Goal: Task Accomplishment & Management: Use online tool/utility

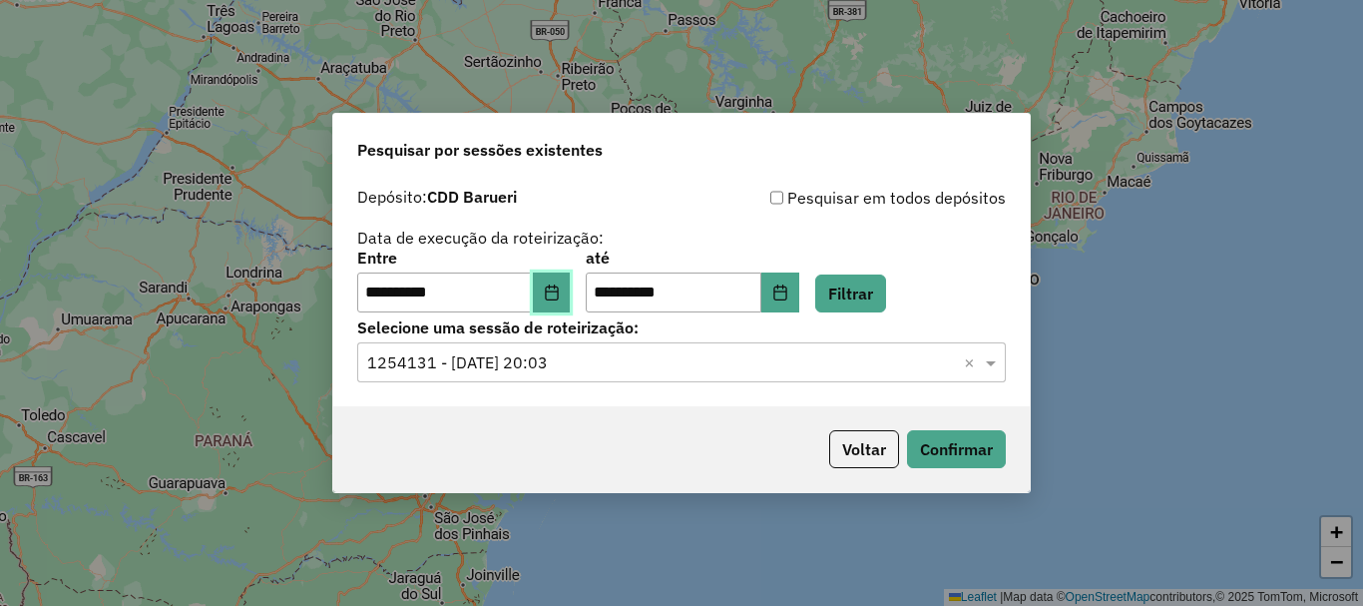
click at [558, 290] on icon "Choose Date" at bounding box center [552, 292] width 16 height 16
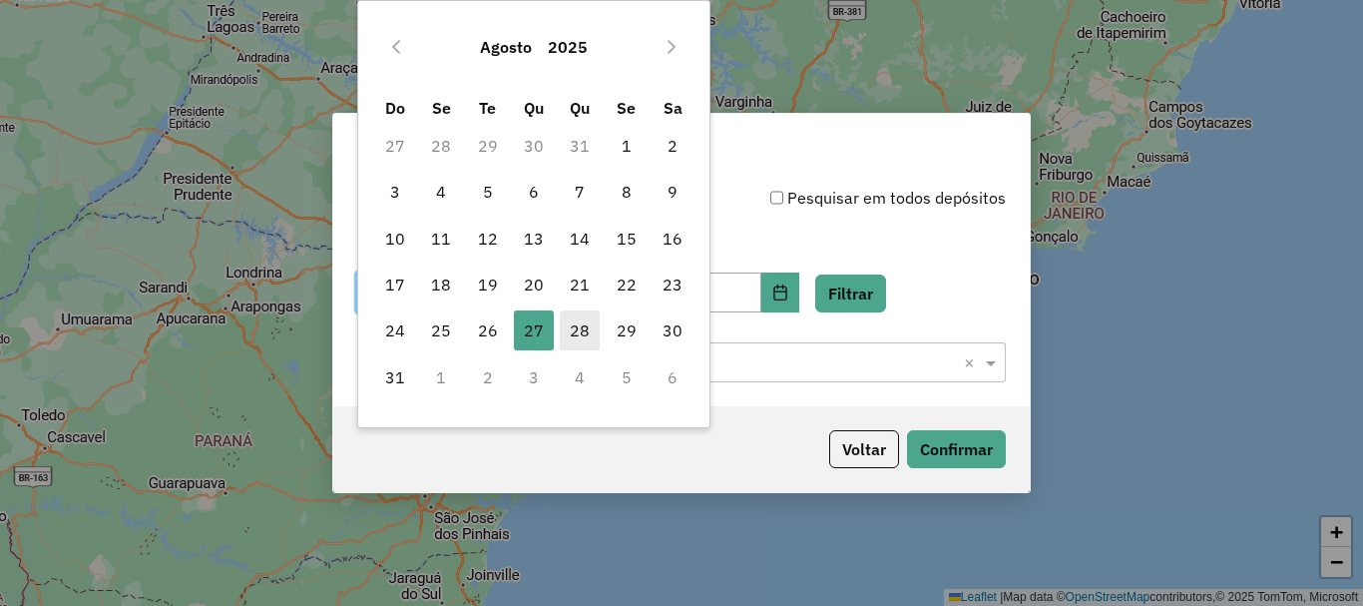
click at [576, 334] on span "28" at bounding box center [580, 330] width 40 height 40
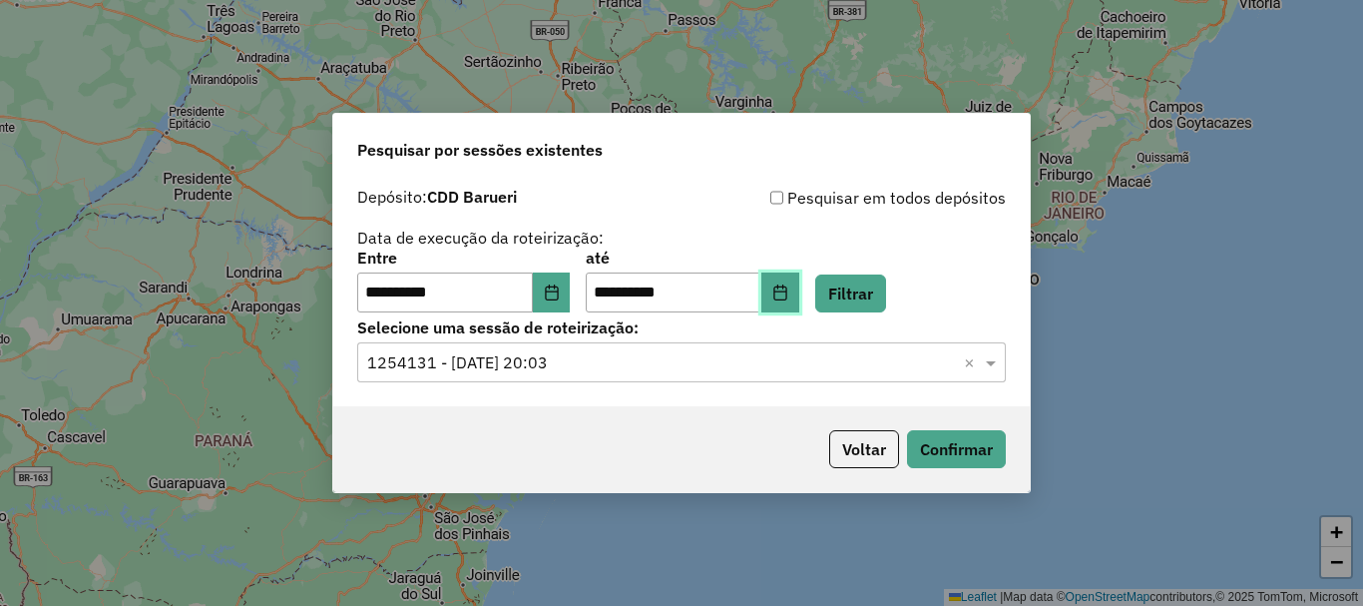
click at [788, 294] on icon "Choose Date" at bounding box center [780, 292] width 16 height 16
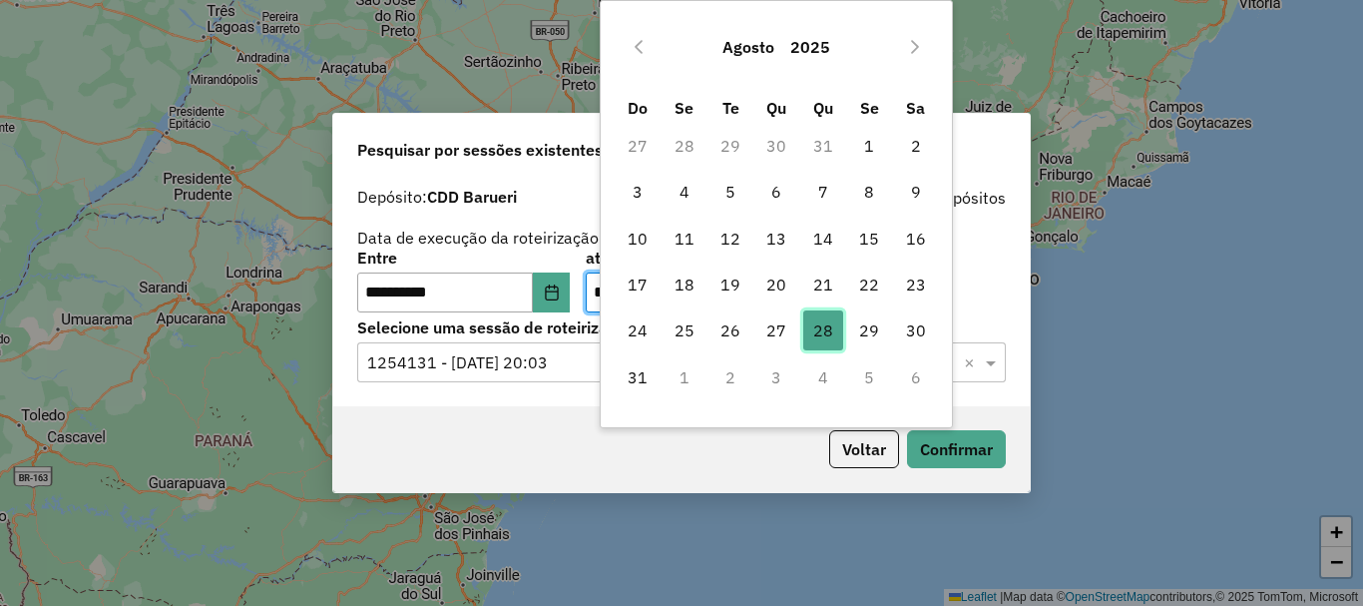
click at [814, 327] on span "28" at bounding box center [823, 330] width 40 height 40
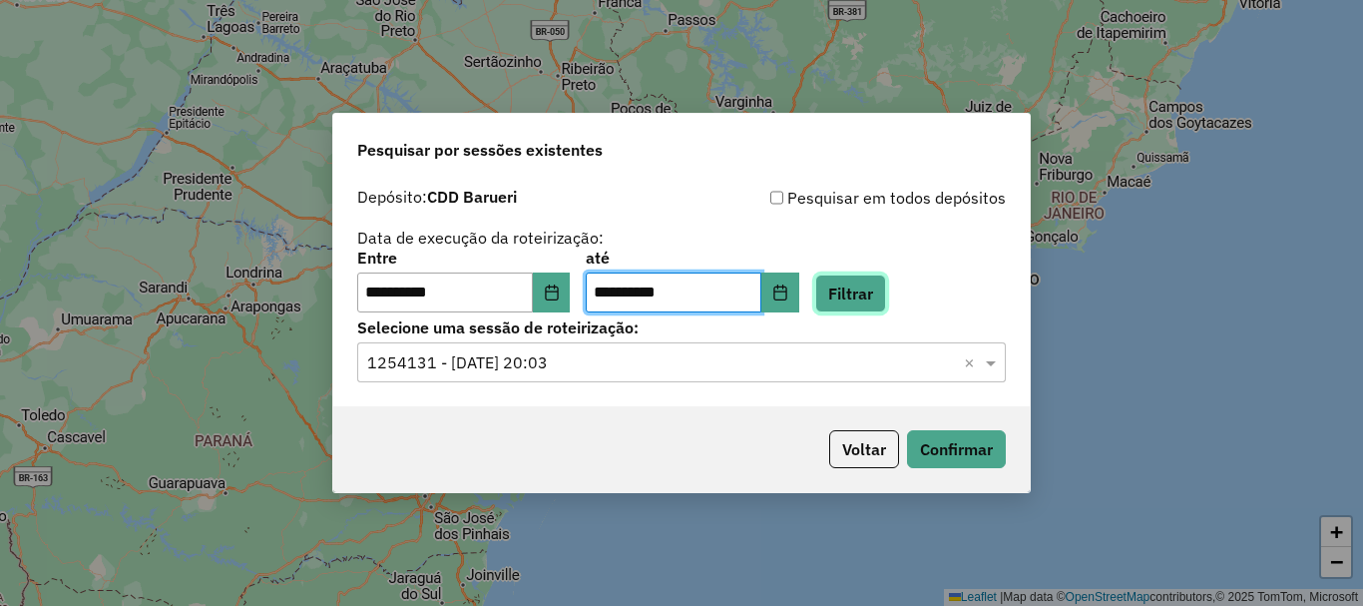
click at [886, 302] on button "Filtrar" at bounding box center [850, 293] width 71 height 38
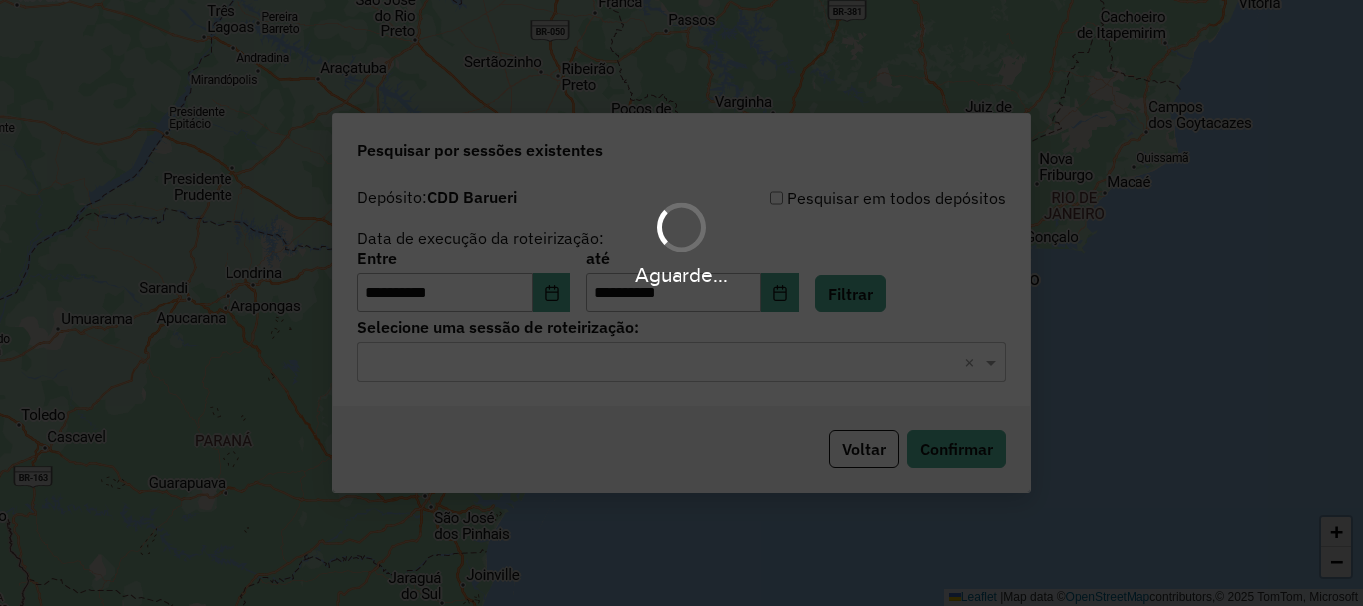
click at [601, 364] on div "Aguarde..." at bounding box center [681, 303] width 1363 height 606
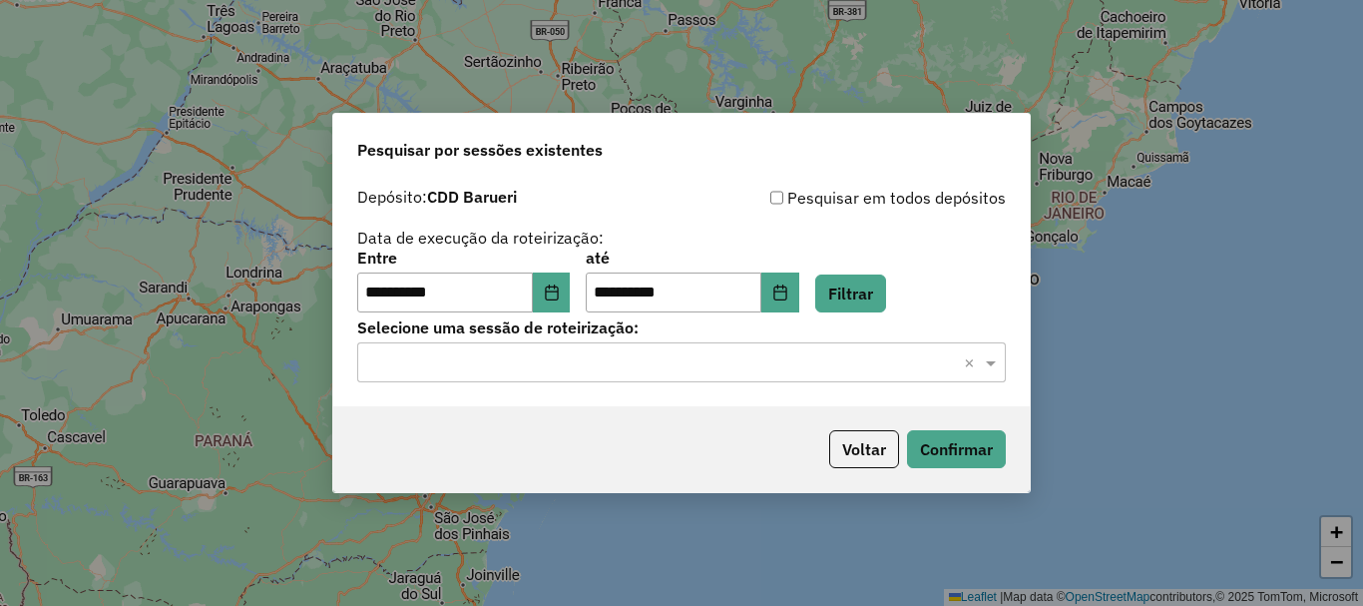
click at [601, 364] on input "text" at bounding box center [661, 363] width 589 height 24
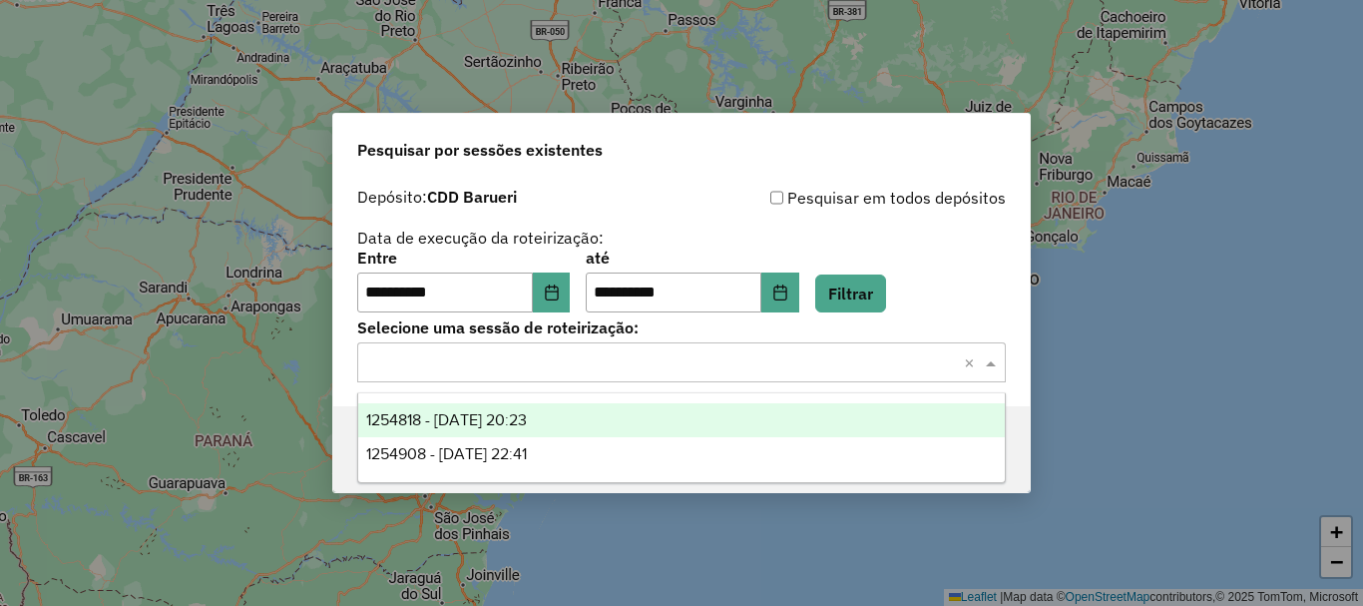
click at [527, 415] on span "1254818 - 28/08/2025 20:23" at bounding box center [446, 419] width 161 height 17
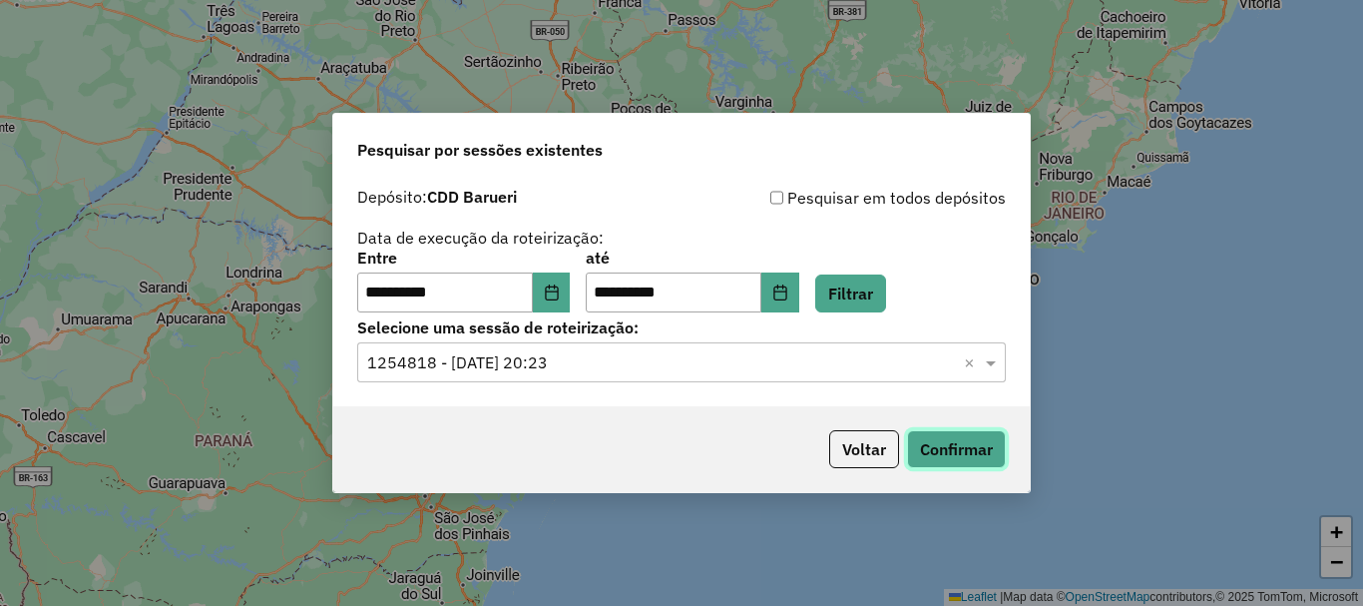
click at [935, 445] on button "Confirmar" at bounding box center [956, 449] width 99 height 38
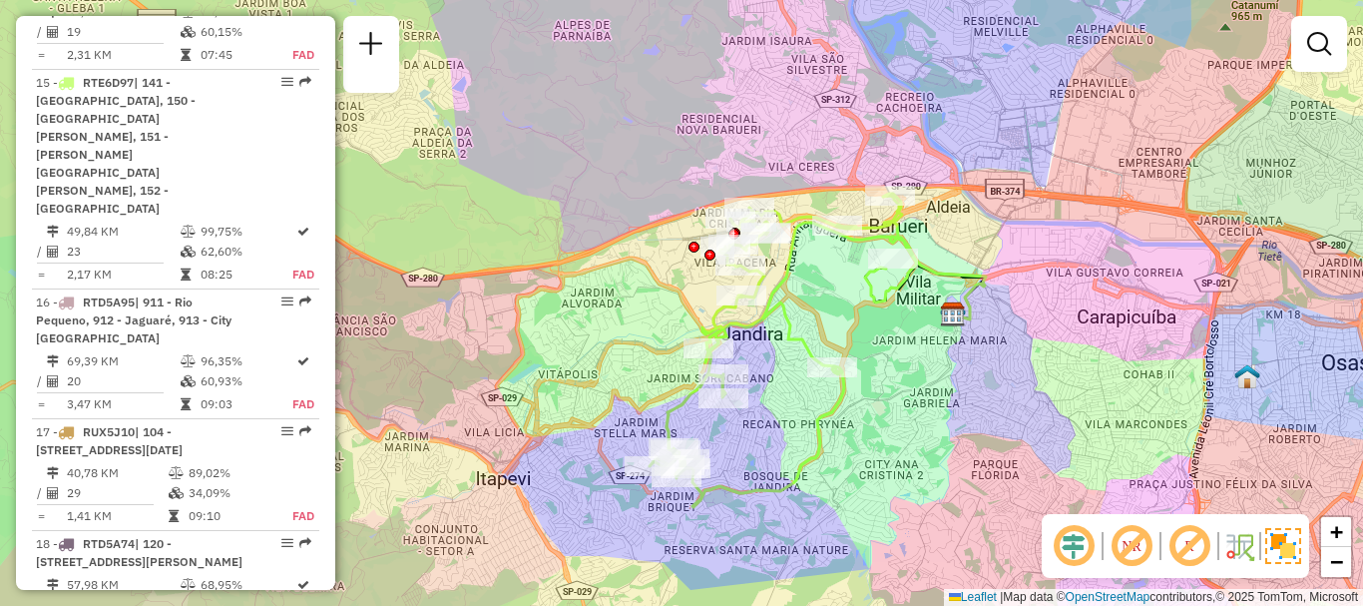
scroll to position [5896, 0]
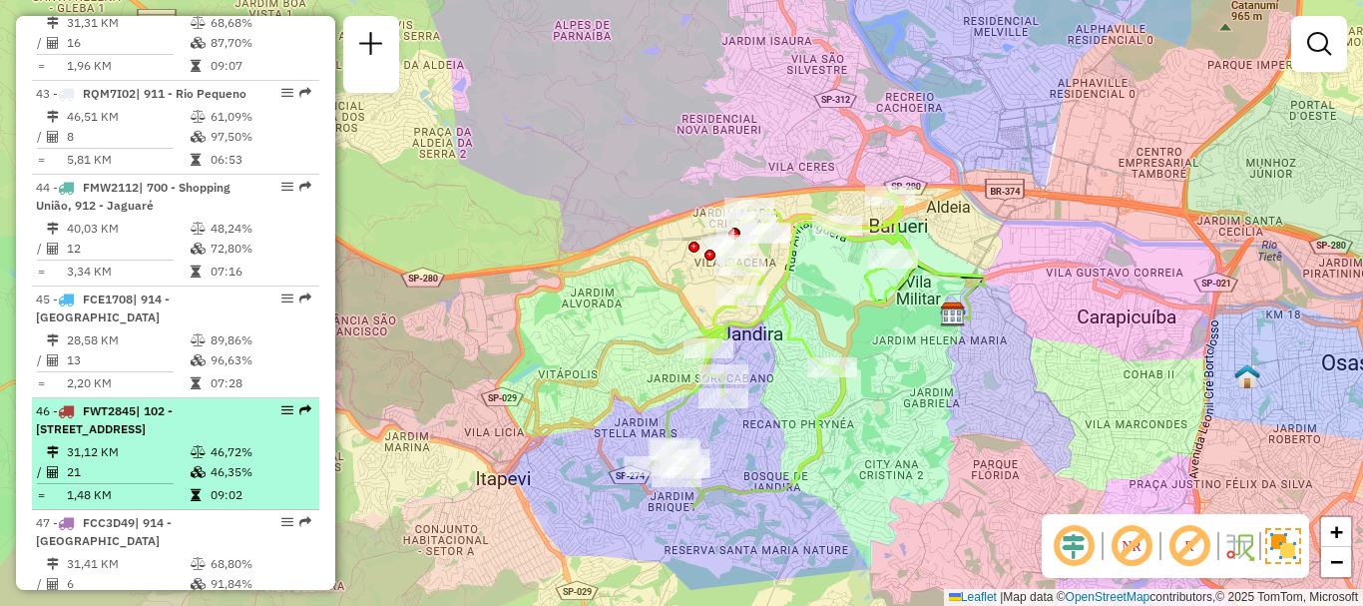
select select "**********"
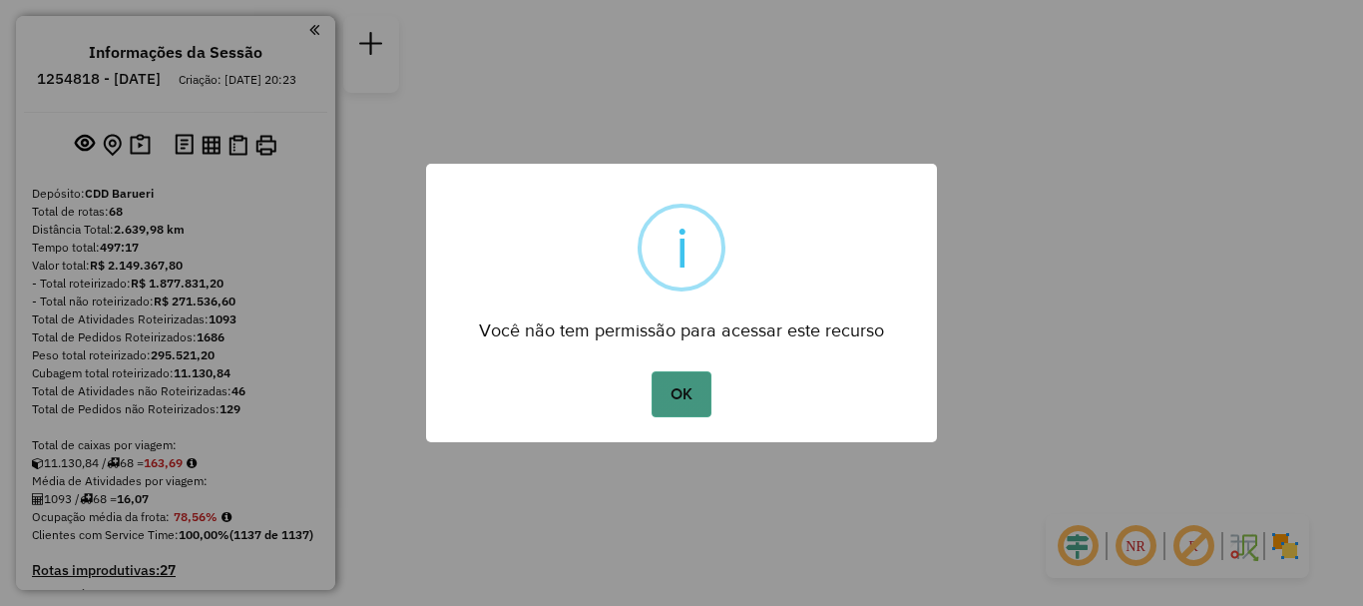
click at [676, 384] on button "OK" at bounding box center [681, 394] width 59 height 46
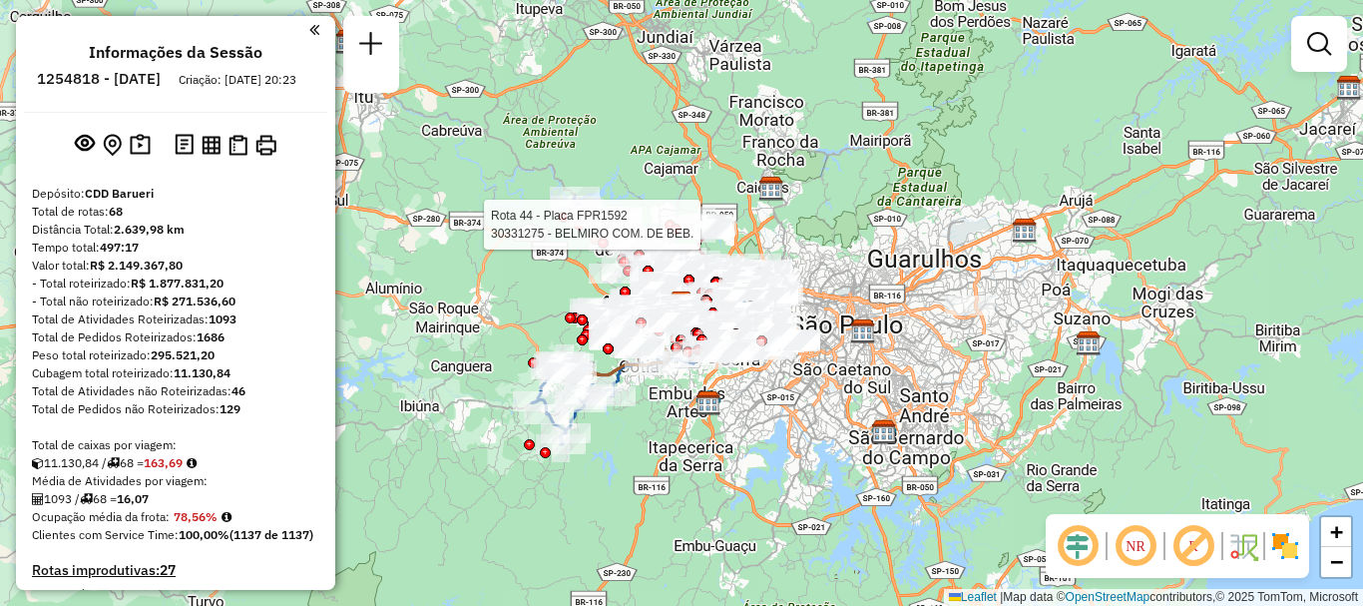
scroll to position [6740, 0]
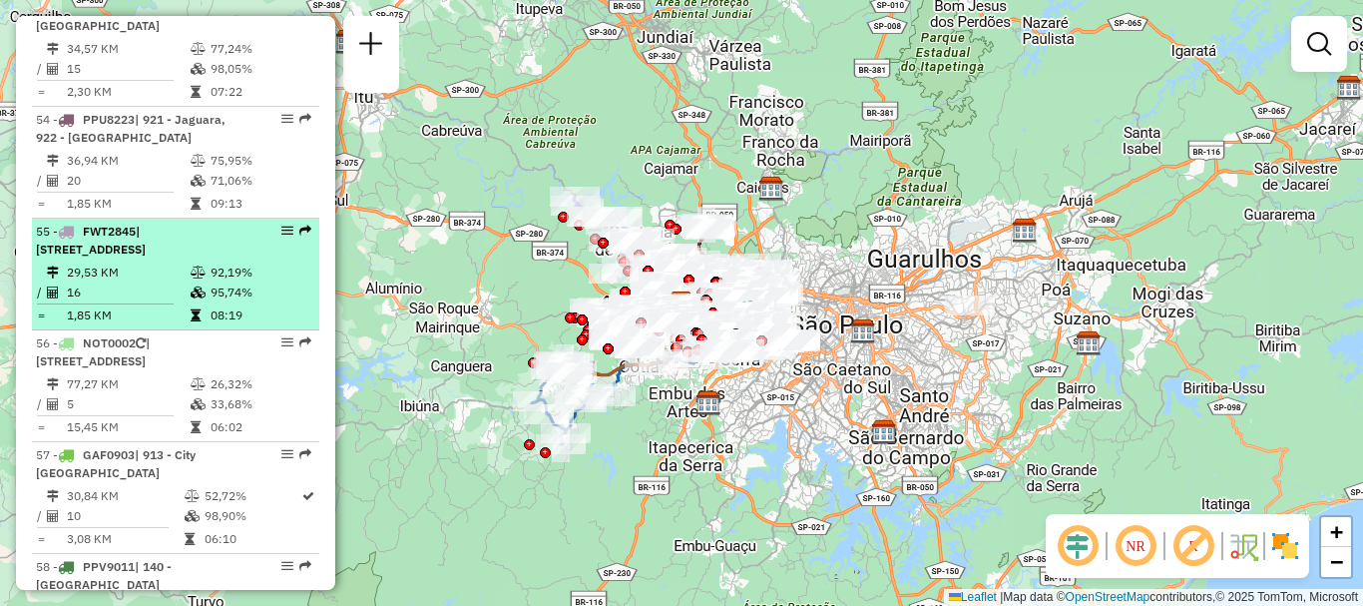
select select "**********"
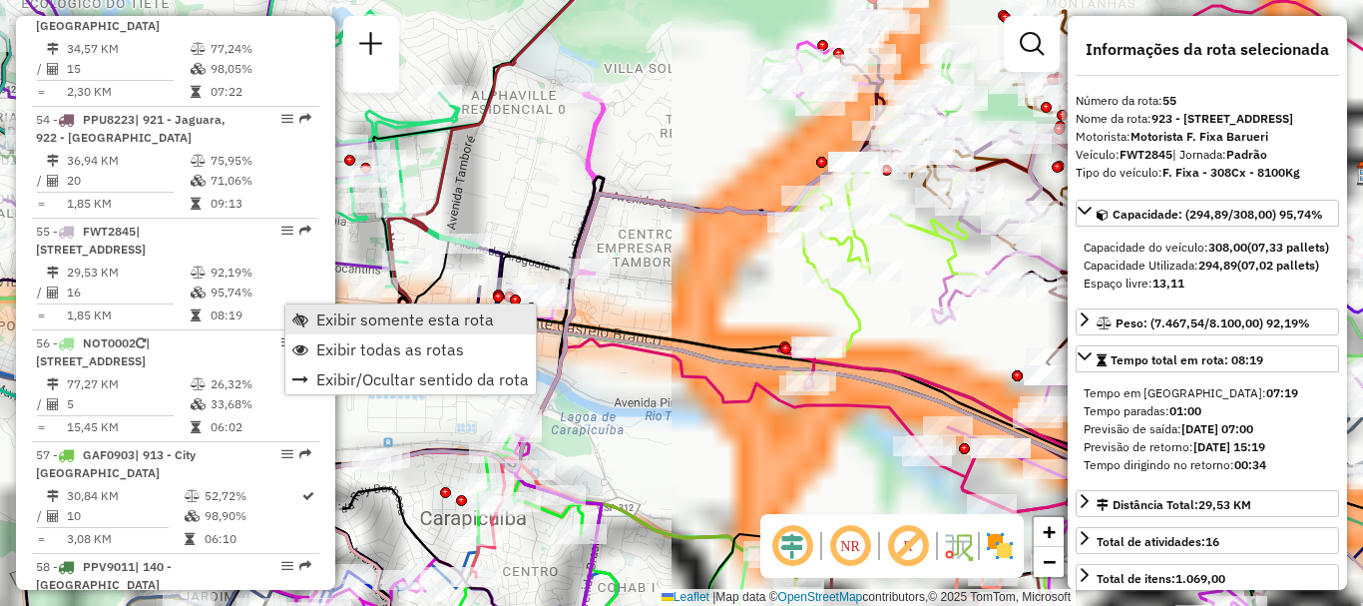
click at [322, 321] on span "Exibir somente esta rota" at bounding box center [405, 319] width 178 height 16
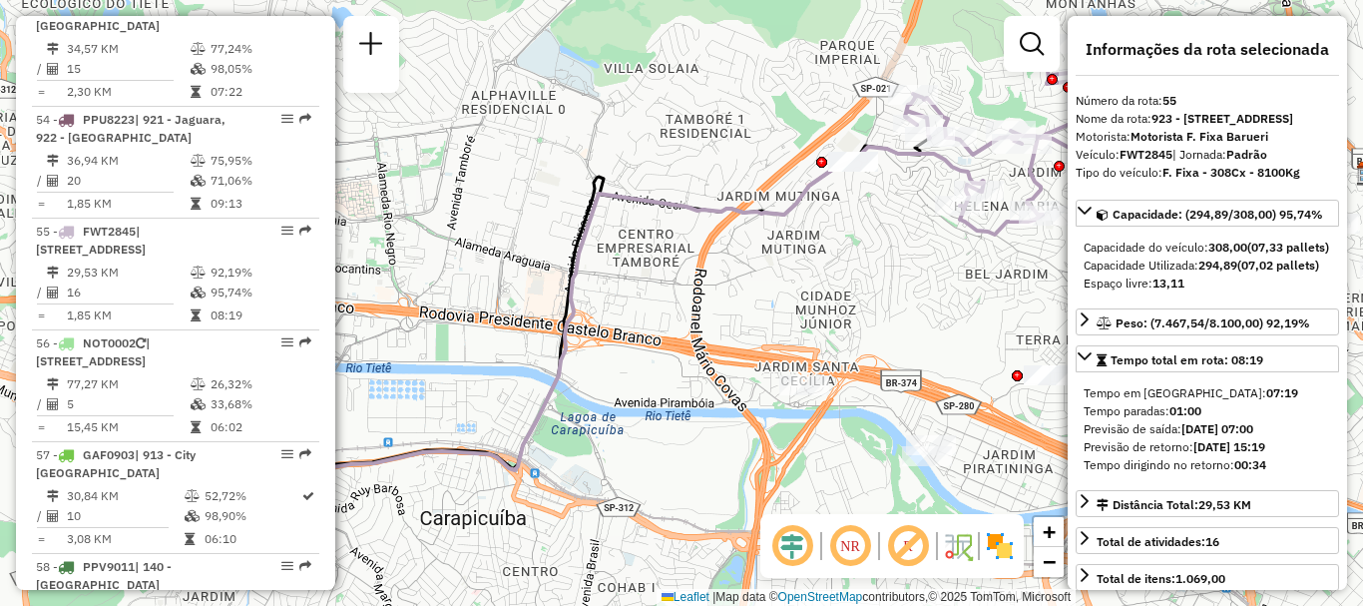
click at [864, 556] on em at bounding box center [850, 546] width 48 height 48
click at [1006, 553] on img at bounding box center [1000, 546] width 32 height 32
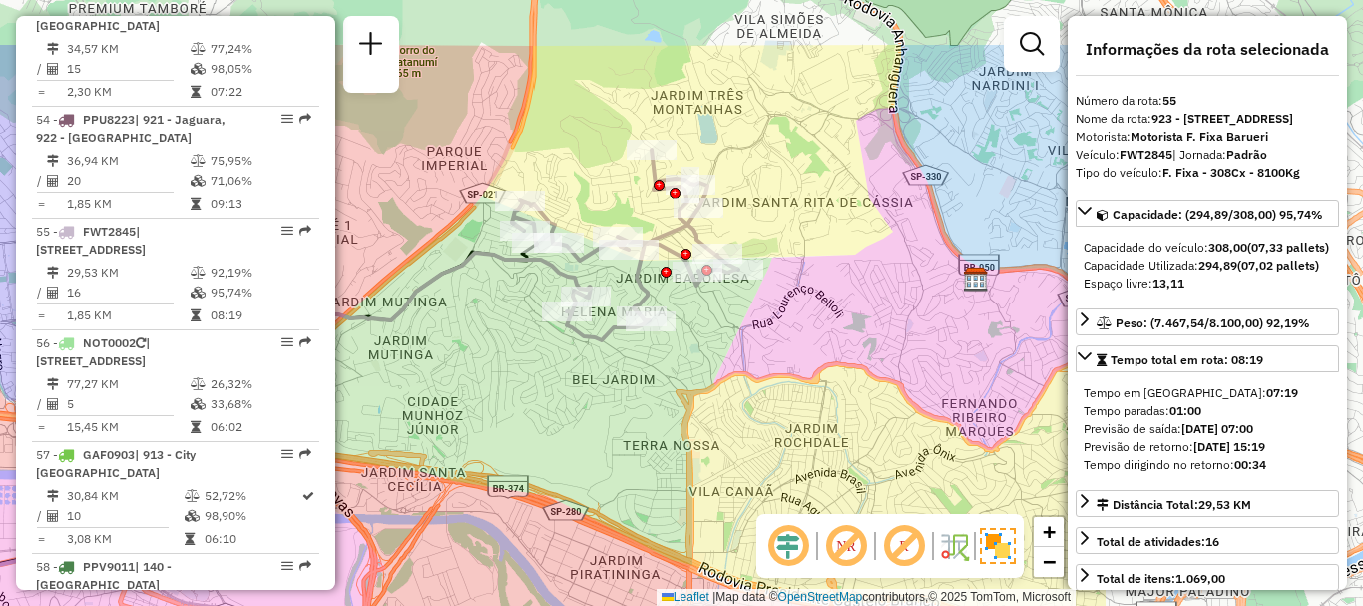
drag, startPoint x: 978, startPoint y: 262, endPoint x: 585, endPoint y: 368, distance: 407.1
click at [585, 368] on div "Janela de atendimento Grade de atendimento Capacidade Transportadoras Veículos …" at bounding box center [681, 303] width 1363 height 606
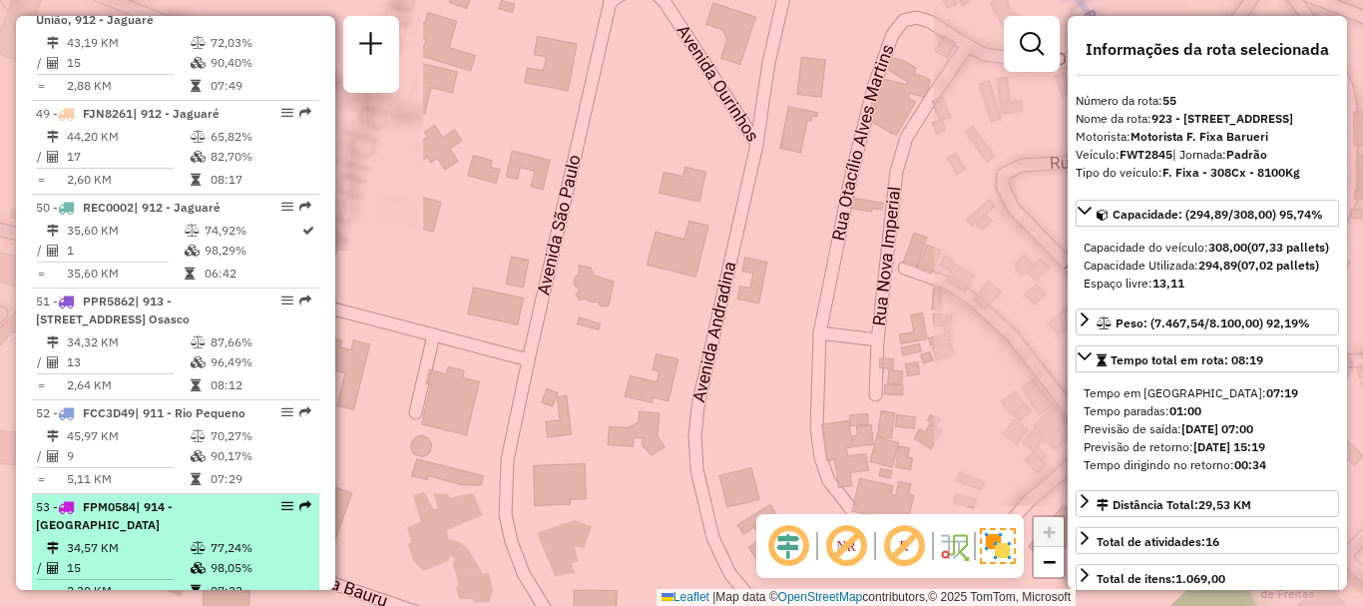
scroll to position [5742, 0]
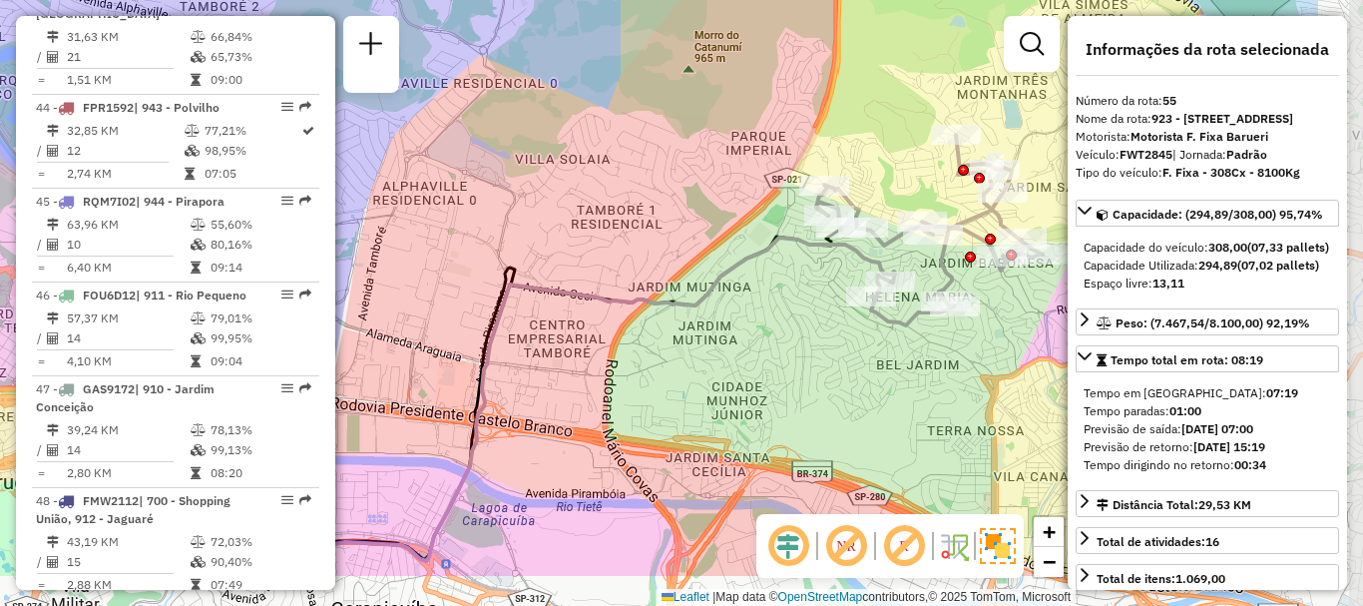
drag, startPoint x: 871, startPoint y: 258, endPoint x: 690, endPoint y: 169, distance: 201.7
click at [690, 169] on div "Janela de atendimento Grade de atendimento Capacidade Transportadoras Veículos …" at bounding box center [681, 303] width 1363 height 606
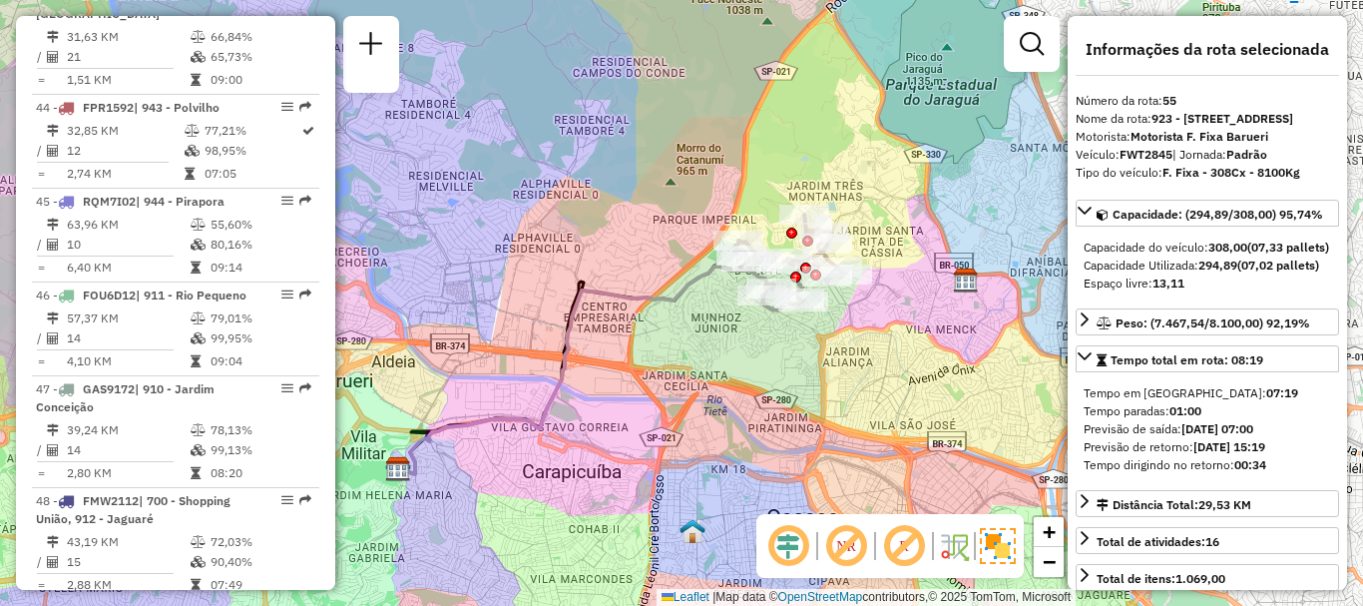
drag, startPoint x: 789, startPoint y: 132, endPoint x: 717, endPoint y: 175, distance: 83.7
click at [717, 175] on div "Janela de atendimento Grade de atendimento Capacidade Transportadoras Veículos …" at bounding box center [681, 303] width 1363 height 606
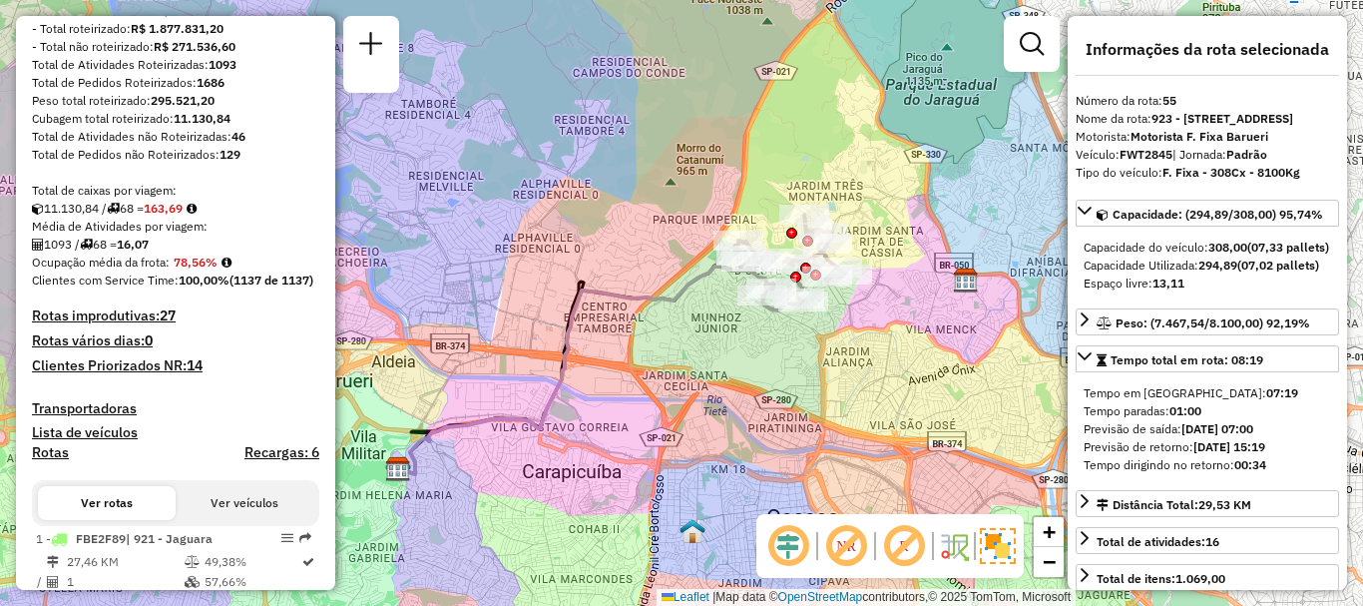
scroll to position [0, 0]
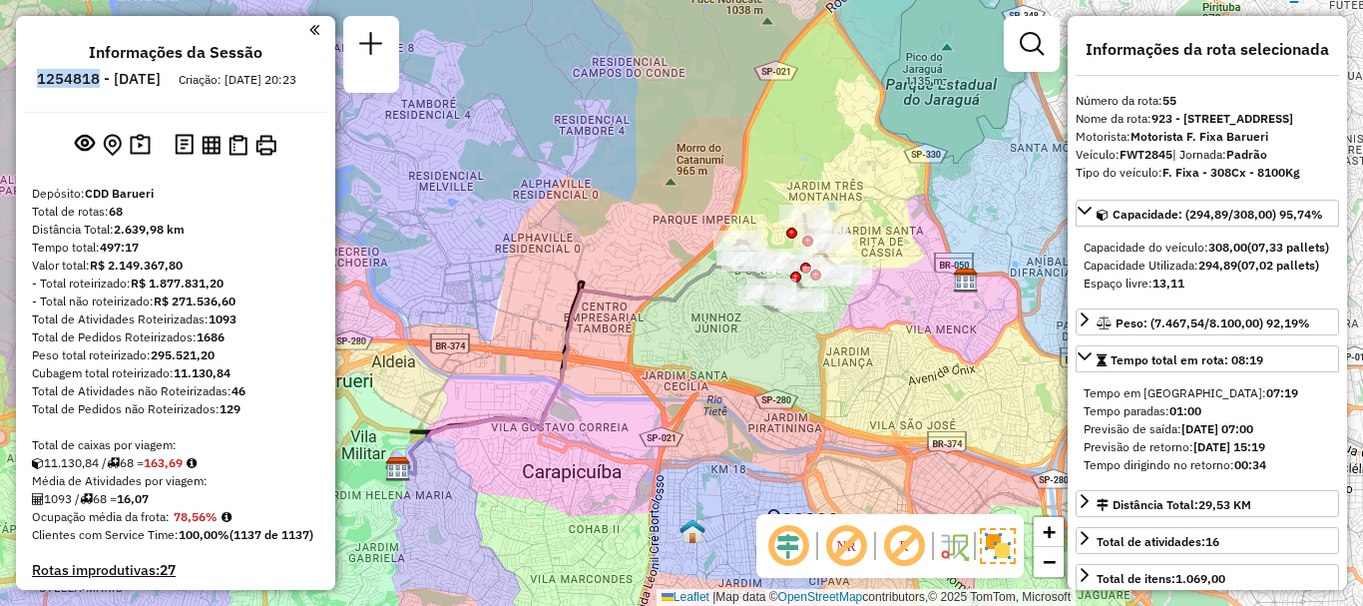
drag, startPoint x: 156, startPoint y: 76, endPoint x: 92, endPoint y: 77, distance: 63.9
click at [92, 77] on h6 "1254818 - [DATE]" at bounding box center [99, 79] width 124 height 18
copy h6 "1254818"
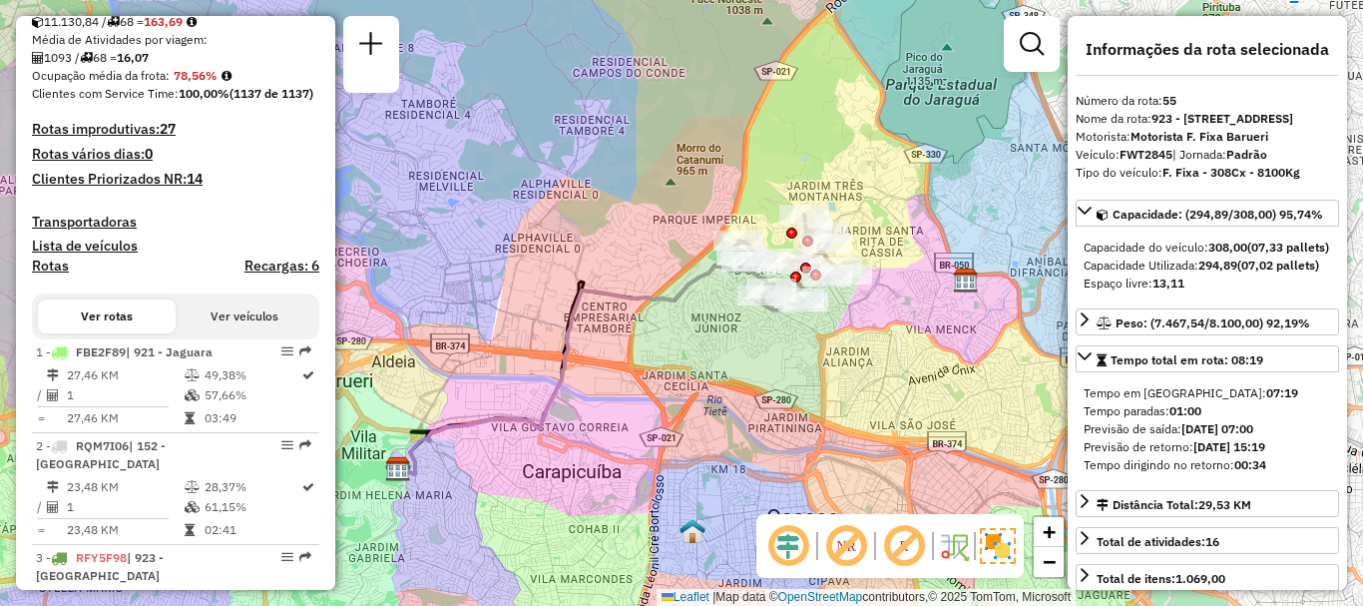
scroll to position [6199, 0]
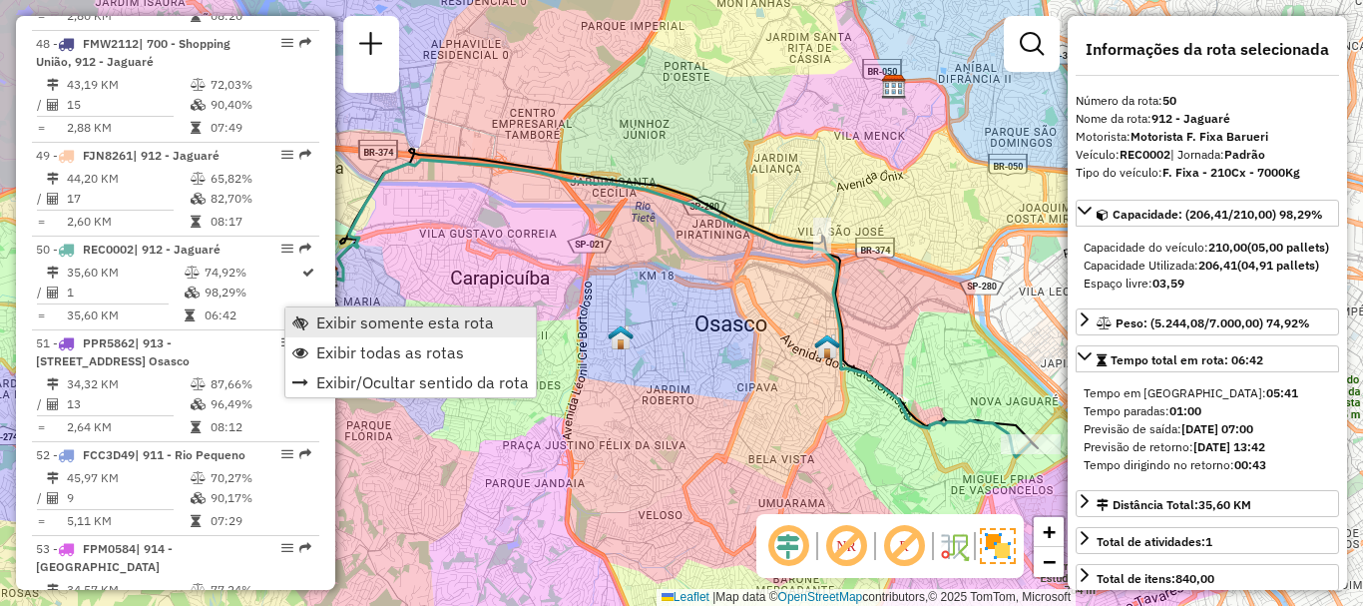
click at [307, 320] on span "Exibir somente esta rota" at bounding box center [300, 322] width 16 height 16
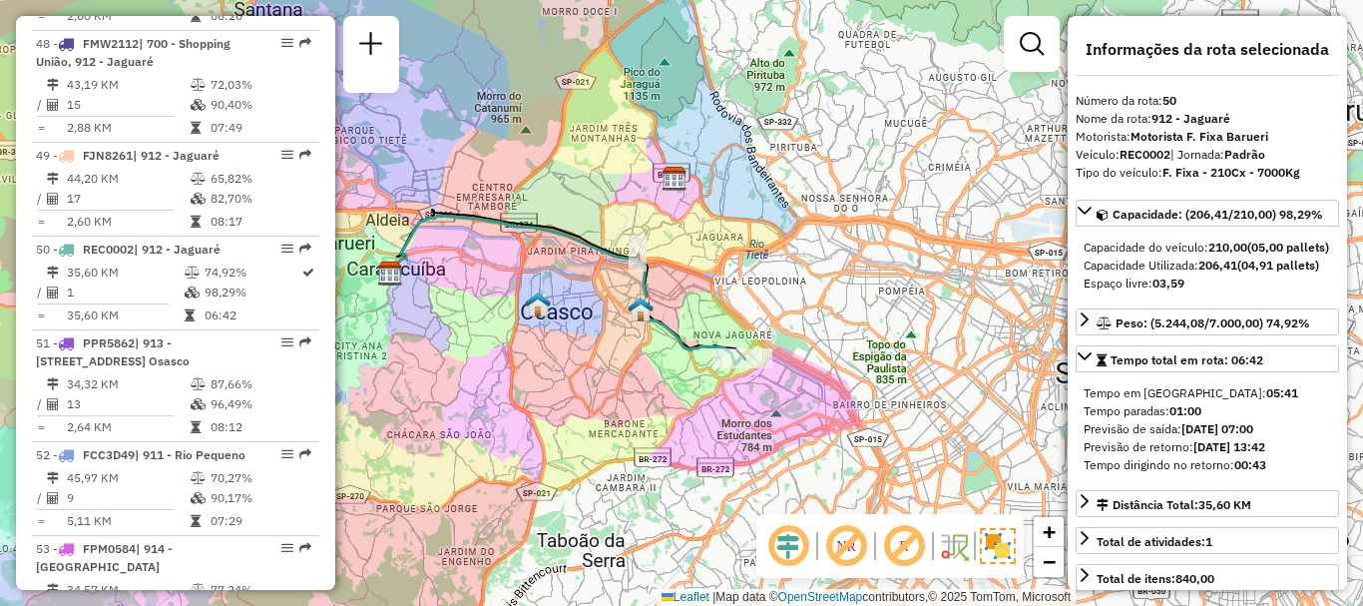
drag, startPoint x: 793, startPoint y: 318, endPoint x: 662, endPoint y: 286, distance: 135.5
click at [662, 286] on div "Janela de atendimento Grade de atendimento Capacidade Transportadoras Veículos …" at bounding box center [681, 303] width 1363 height 606
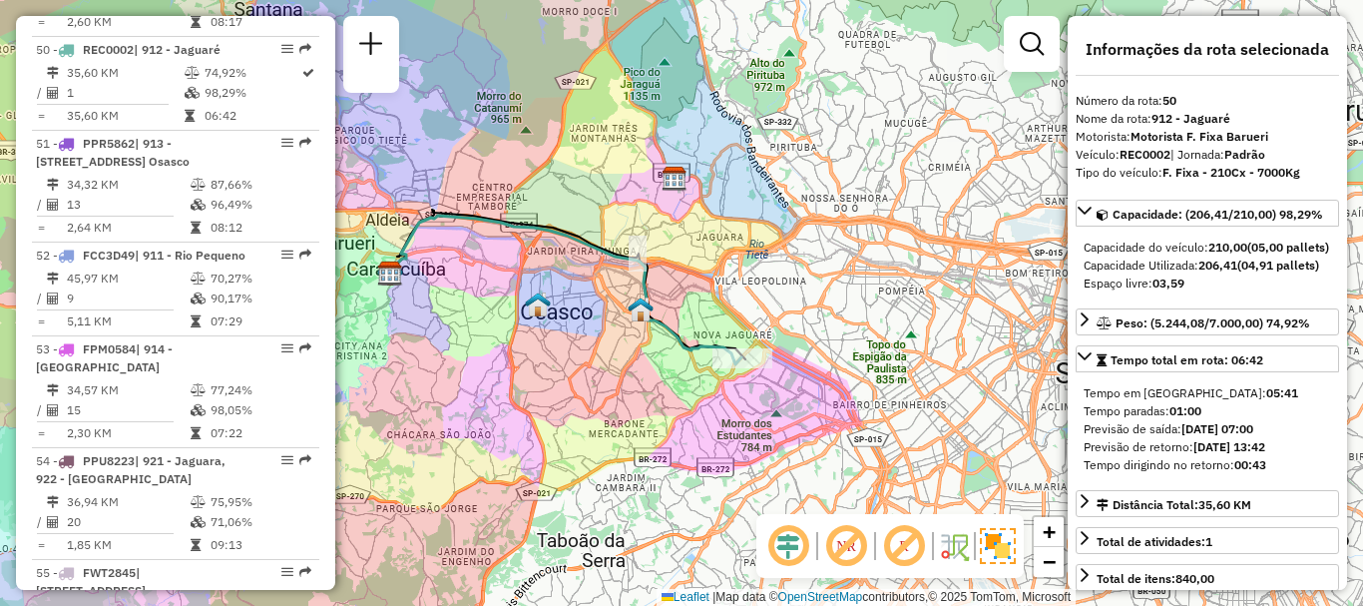
scroll to position [7876, 0]
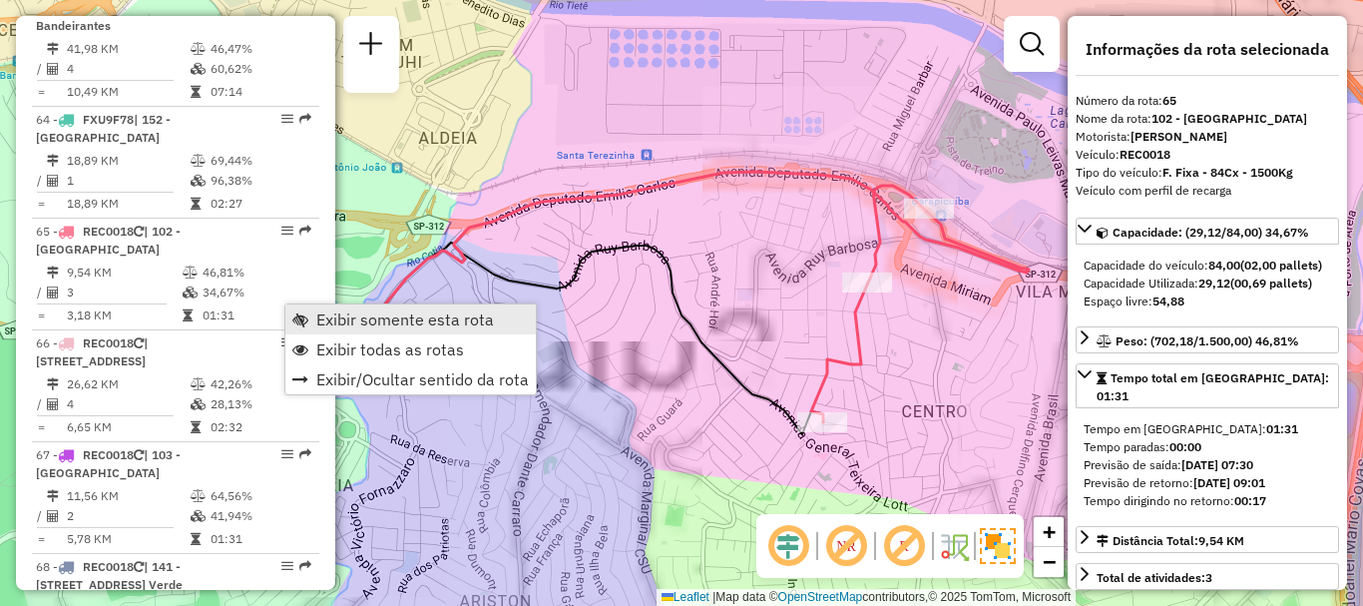
click at [308, 315] on link "Exibir somente esta rota" at bounding box center [410, 319] width 250 height 30
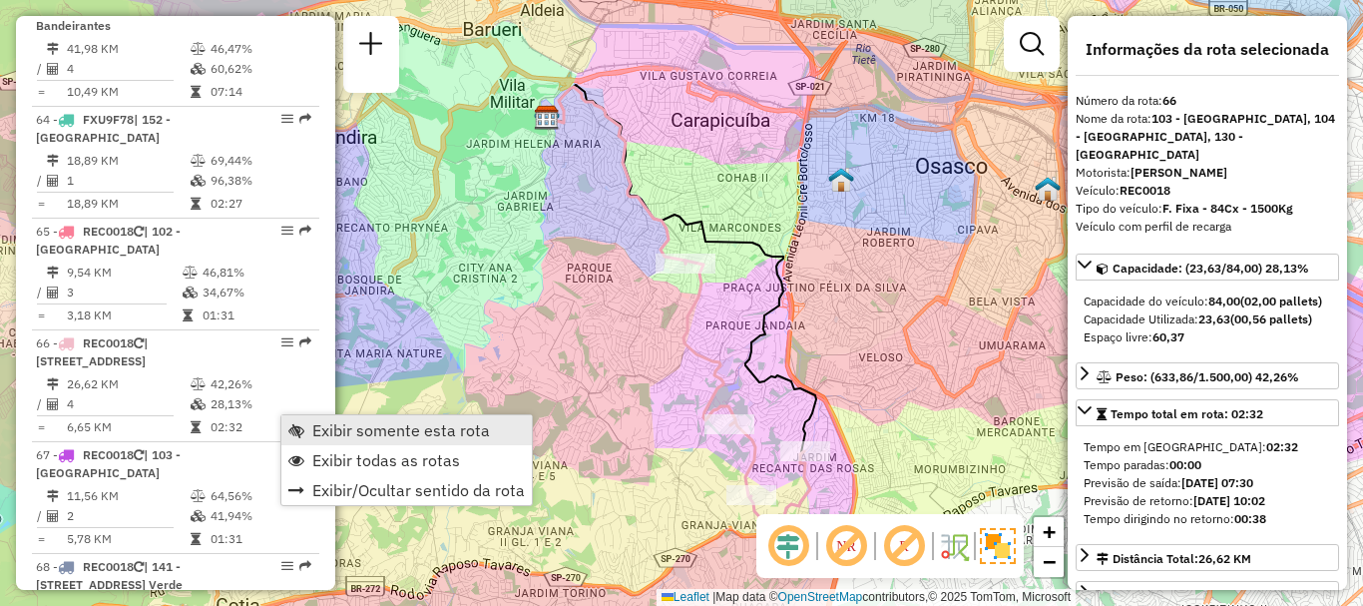
click at [319, 427] on span "Exibir somente esta rota" at bounding box center [401, 430] width 178 height 16
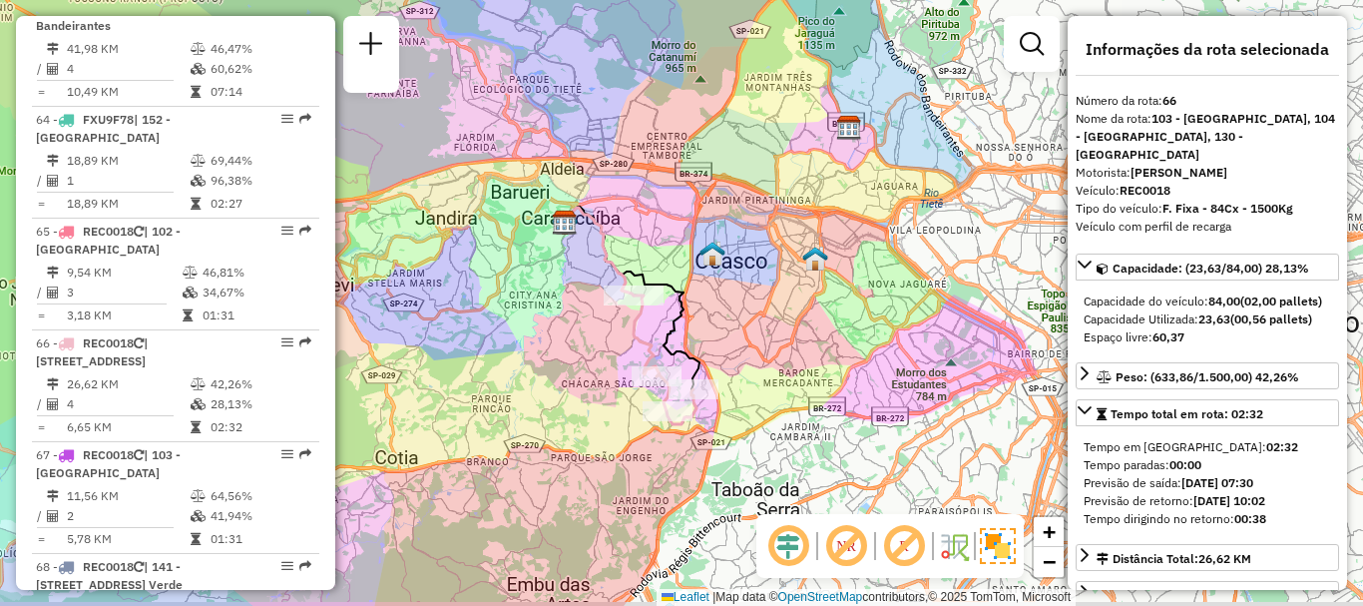
drag, startPoint x: 640, startPoint y: 368, endPoint x: 612, endPoint y: 348, distance: 34.3
click at [612, 348] on div "Janela de atendimento Grade de atendimento Capacidade Transportadoras Veículos …" at bounding box center [681, 303] width 1363 height 606
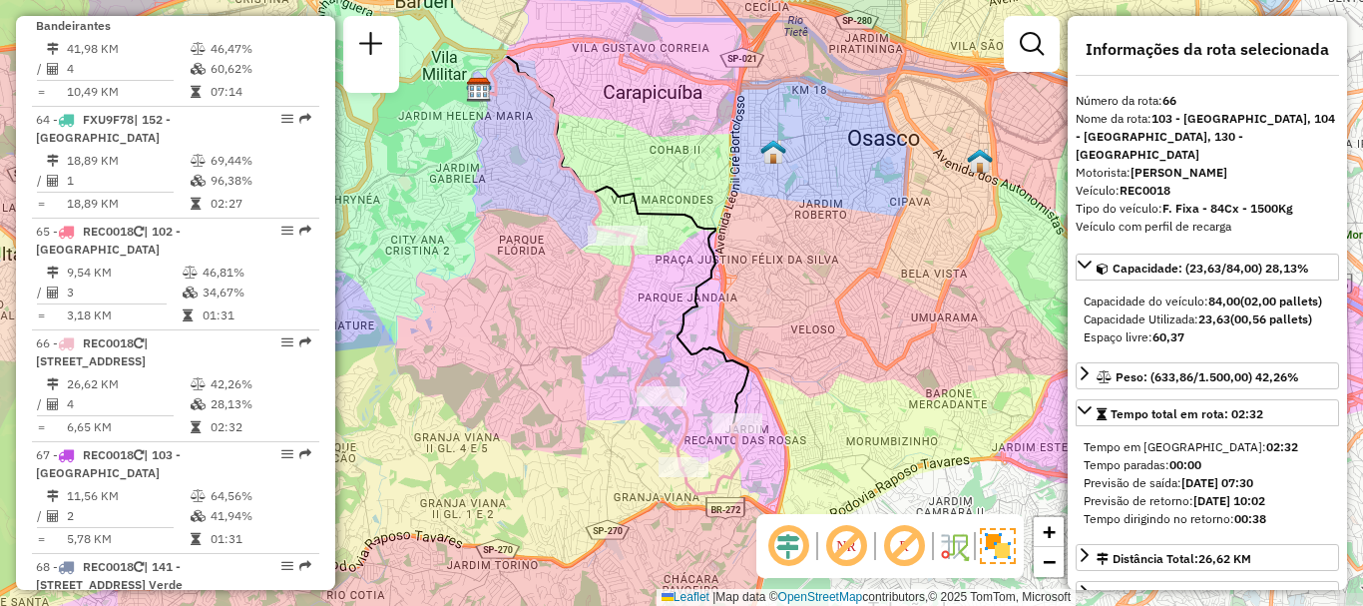
drag, startPoint x: 630, startPoint y: 344, endPoint x: 603, endPoint y: 335, distance: 28.4
click at [603, 335] on div "Janela de atendimento Grade de atendimento Capacidade Transportadoras Veículos …" at bounding box center [681, 303] width 1363 height 606
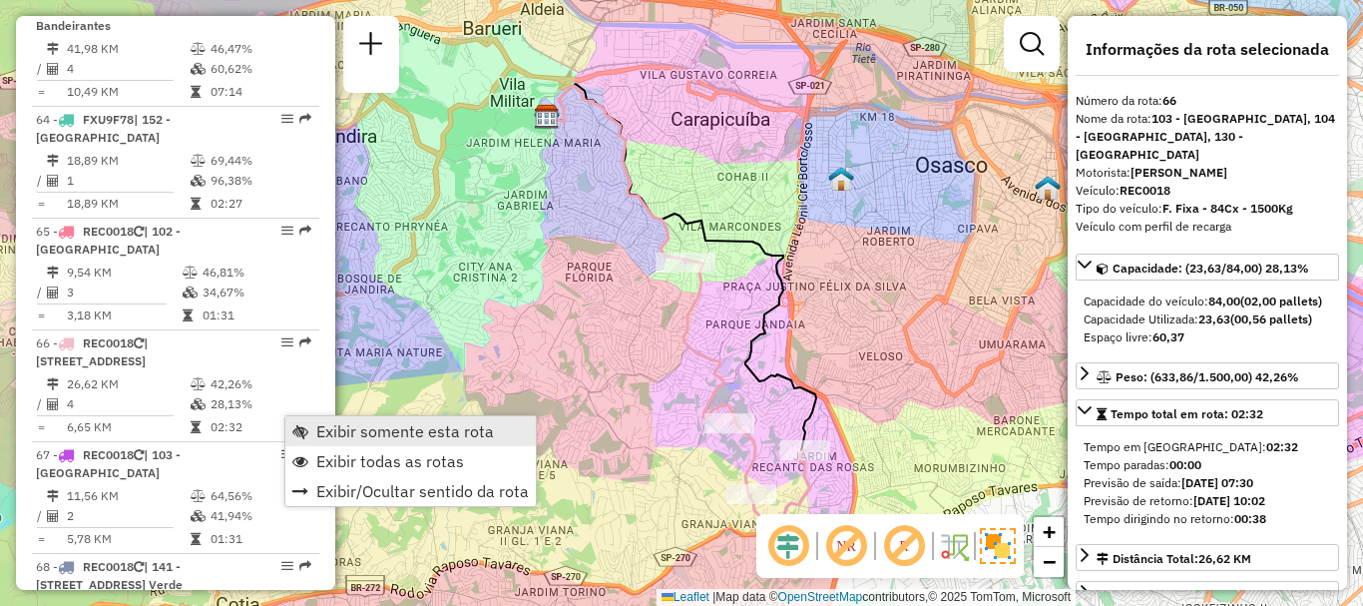
click at [350, 431] on span "Exibir somente esta rota" at bounding box center [405, 431] width 178 height 16
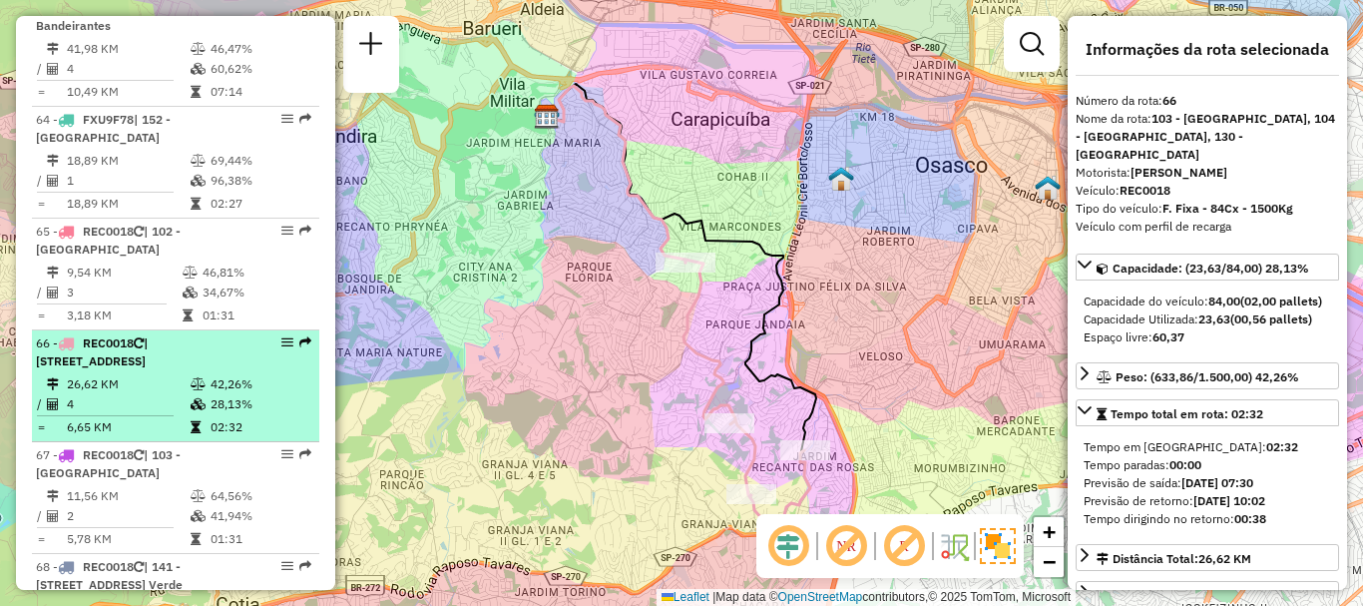
scroll to position [7975, 0]
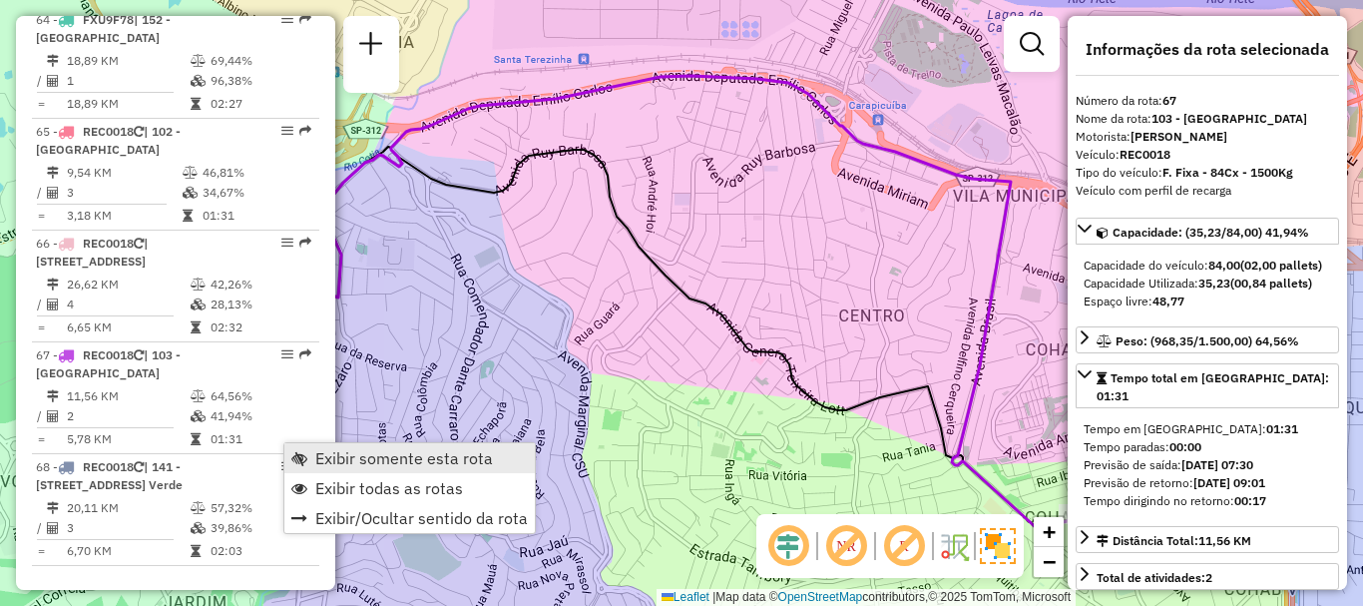
click at [307, 454] on link "Exibir somente esta rota" at bounding box center [409, 458] width 250 height 30
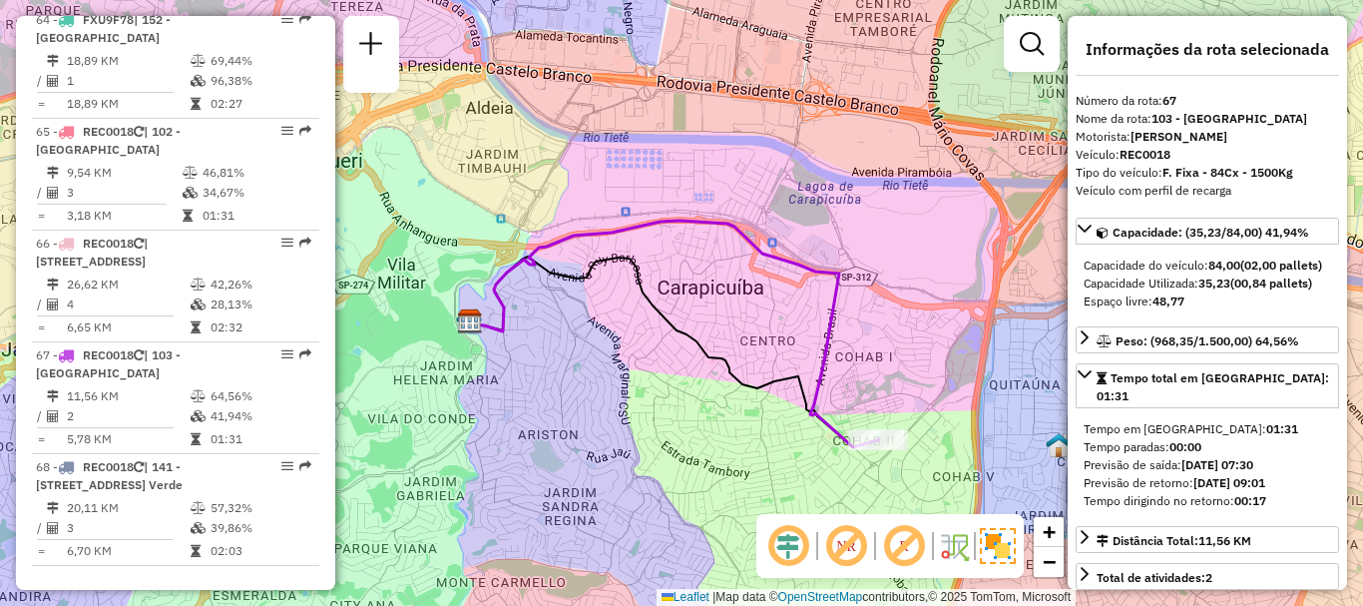
drag, startPoint x: 669, startPoint y: 365, endPoint x: 600, endPoint y: 332, distance: 76.3
click at [600, 332] on div "Janela de atendimento Grade de atendimento Capacidade Transportadoras Veículos …" at bounding box center [681, 303] width 1363 height 606
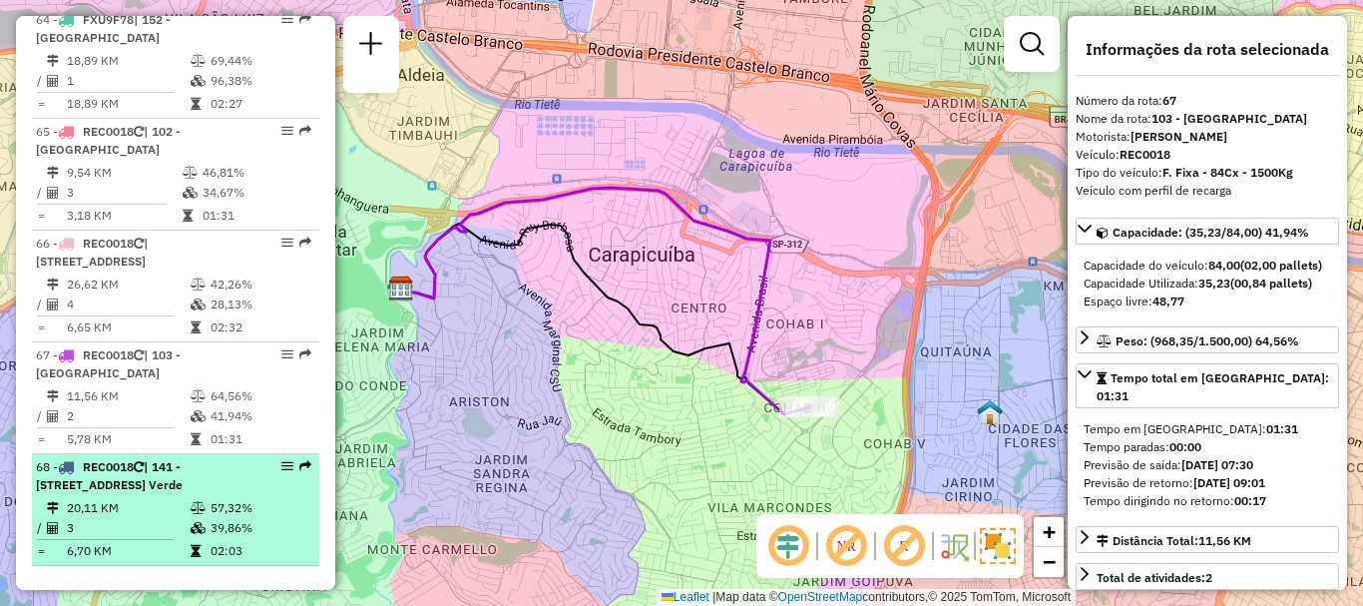
scroll to position [8075, 0]
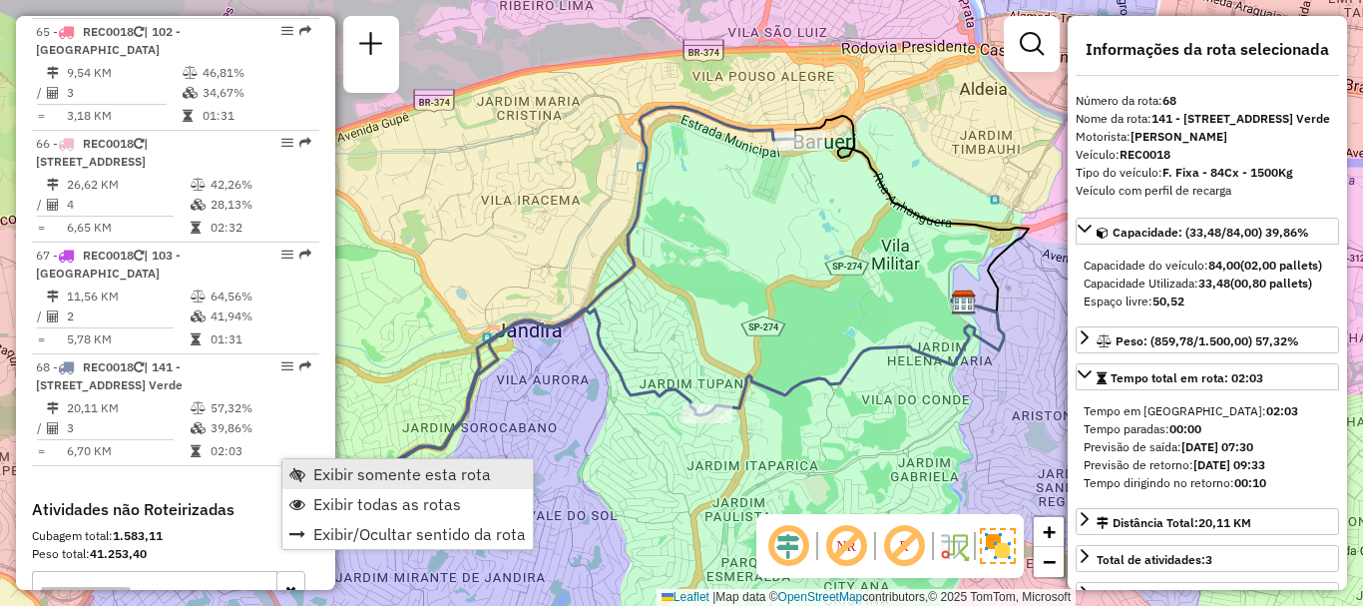
click at [337, 470] on span "Exibir somente esta rota" at bounding box center [402, 474] width 178 height 16
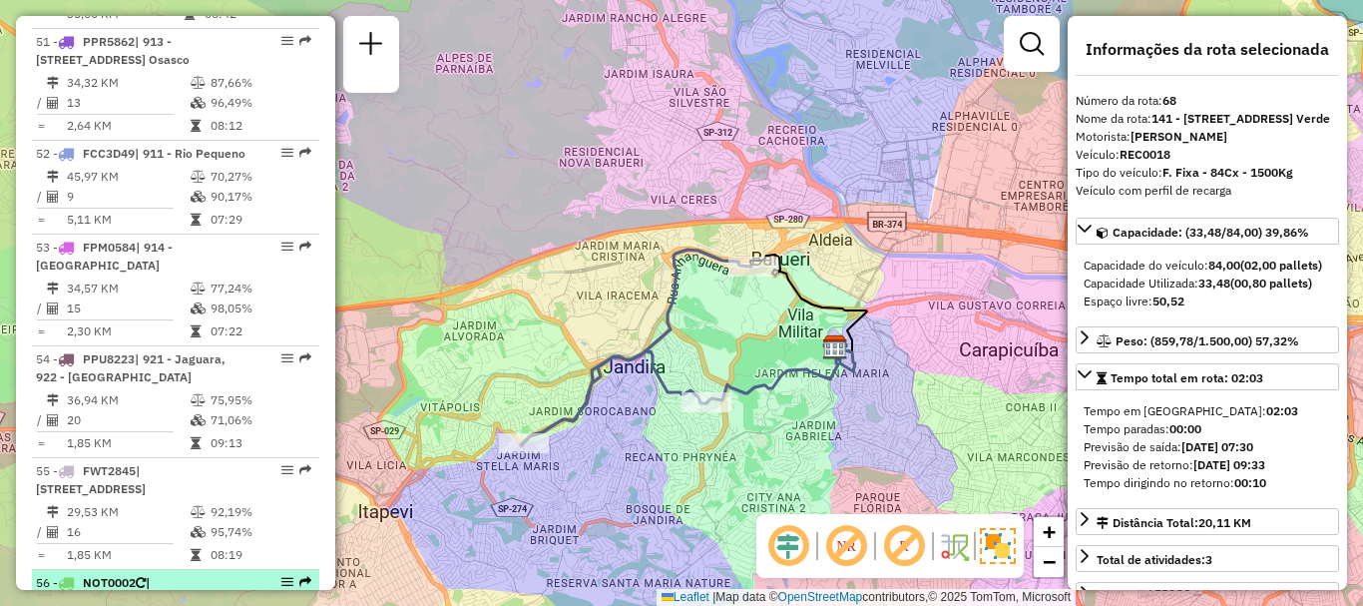
scroll to position [6101, 0]
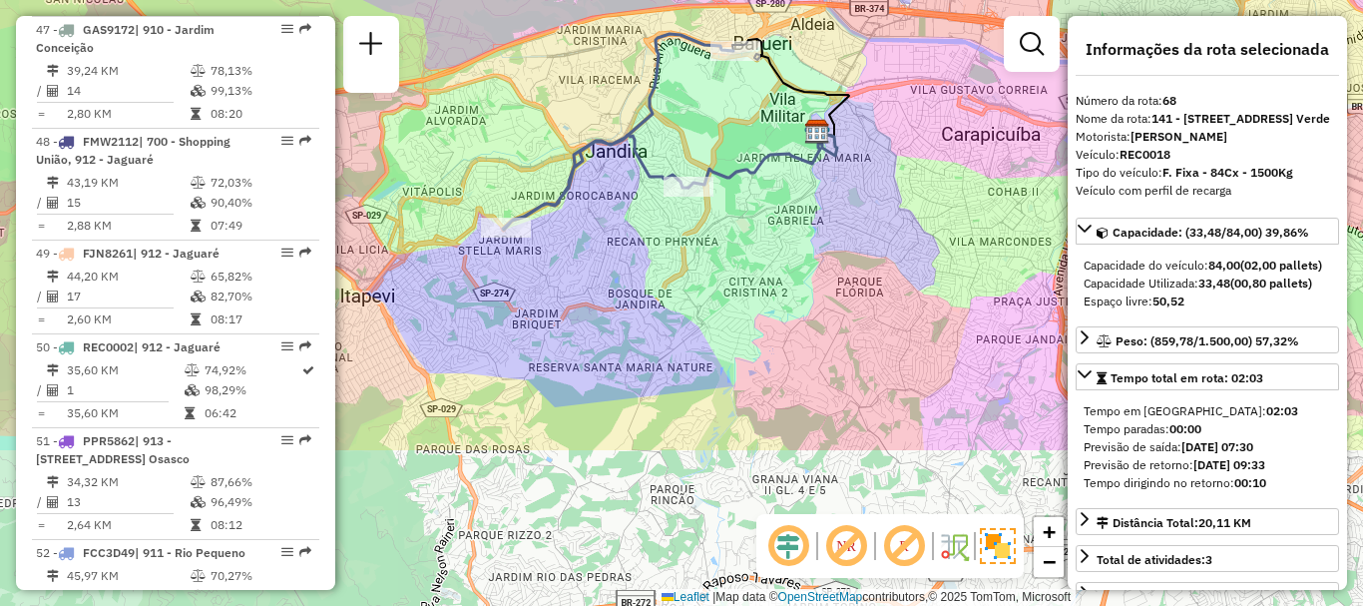
drag, startPoint x: 335, startPoint y: 420, endPoint x: 314, endPoint y: 184, distance: 237.4
click at [314, 184] on hb-router-mapa "Informações da Sessão 1254818 - [DATE] Criação: [DATE] 20:23 Depósito: CDD Baru…" at bounding box center [681, 303] width 1363 height 606
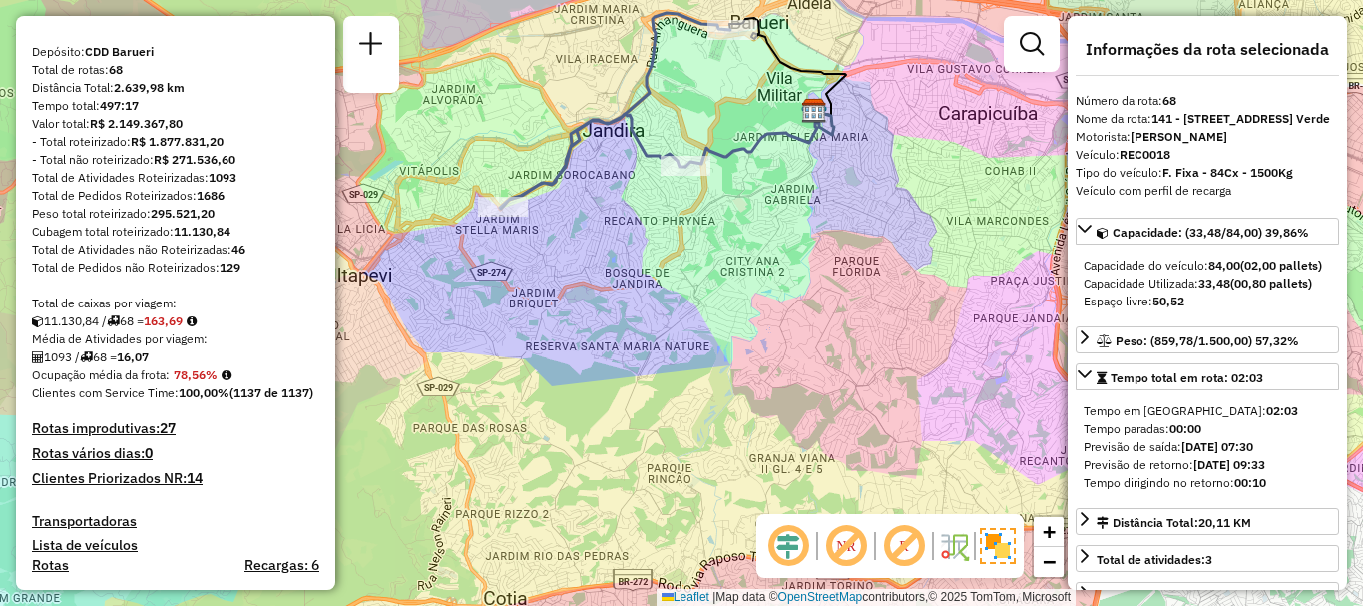
scroll to position [0, 0]
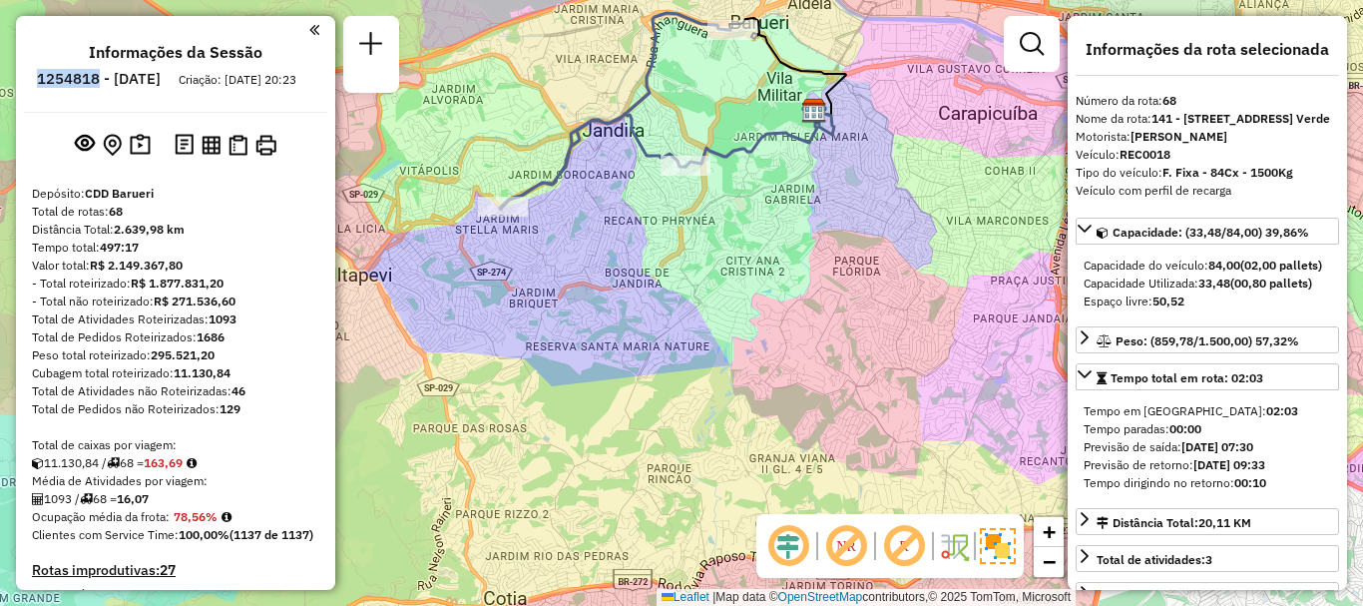
drag, startPoint x: 154, startPoint y: 83, endPoint x: 94, endPoint y: 82, distance: 59.9
click at [94, 82] on h6 "1254818 - [DATE]" at bounding box center [99, 79] width 124 height 18
copy h6 "1254818"
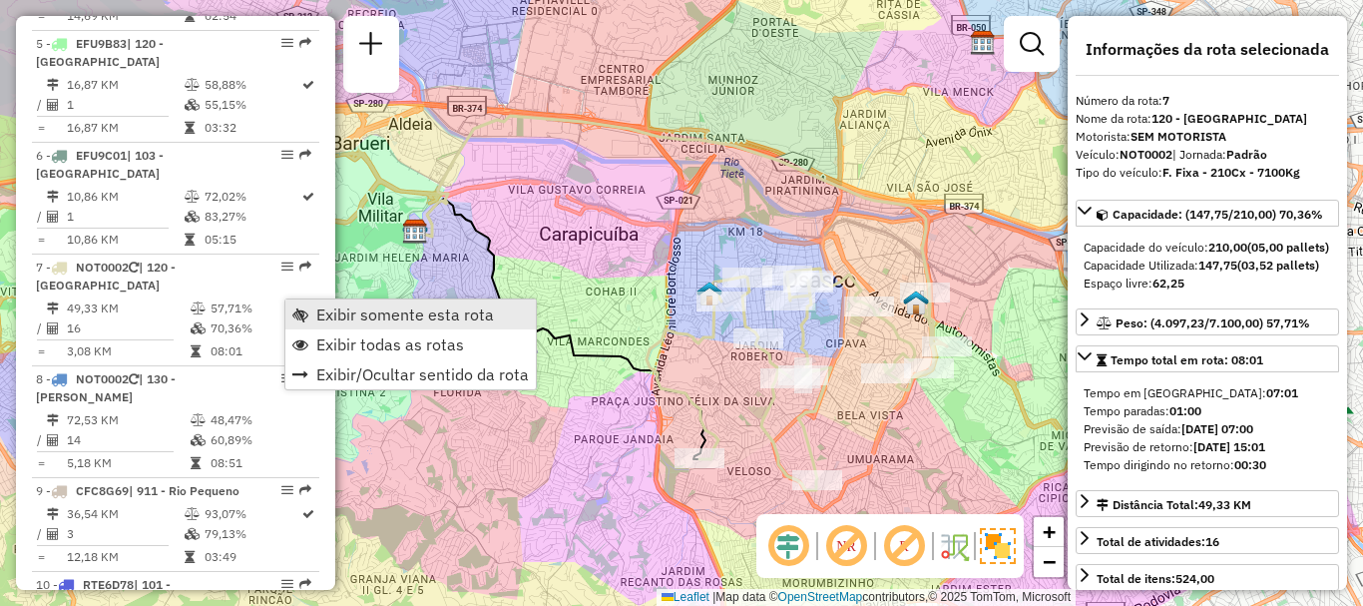
click at [332, 319] on span "Exibir somente esta rota" at bounding box center [405, 314] width 178 height 16
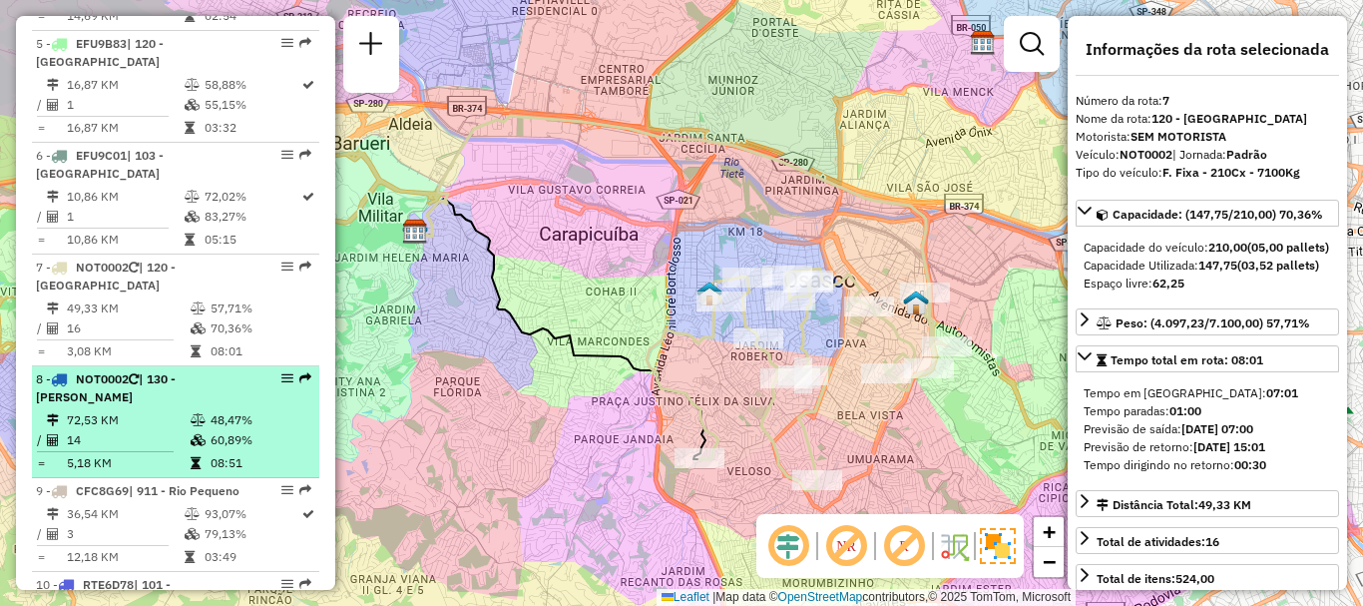
drag, startPoint x: 273, startPoint y: 415, endPoint x: 287, endPoint y: 425, distance: 17.2
drag, startPoint x: 287, startPoint y: 425, endPoint x: 281, endPoint y: 415, distance: 11.6
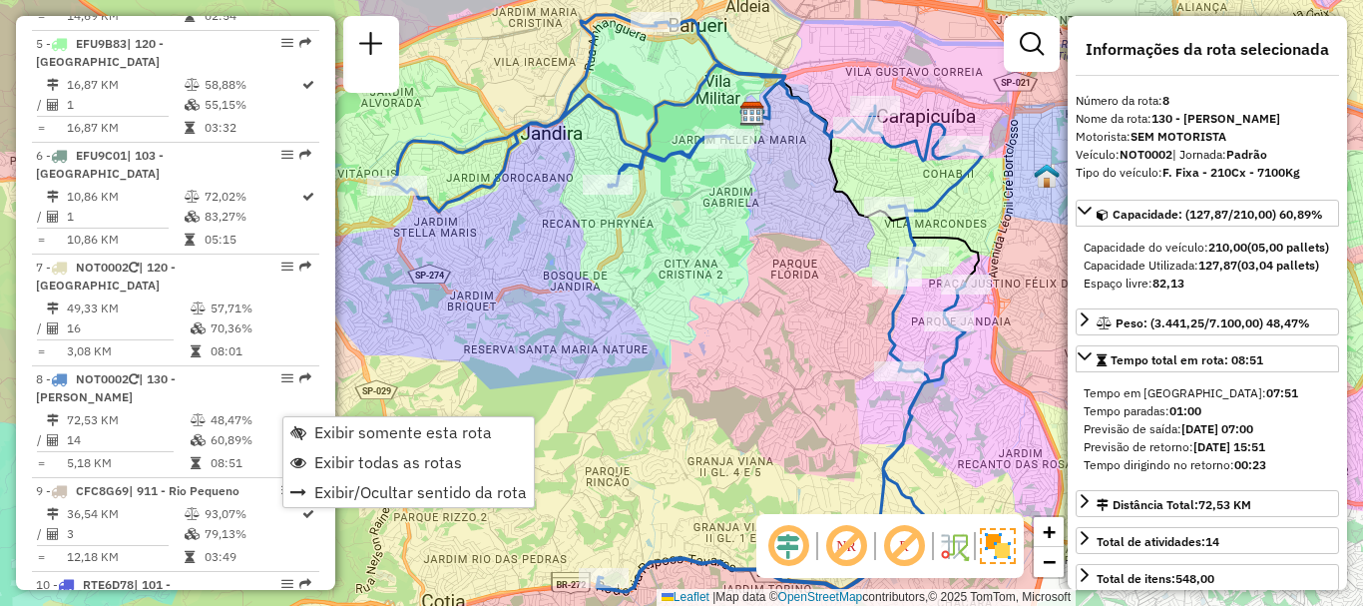
scroll to position [6852, 0]
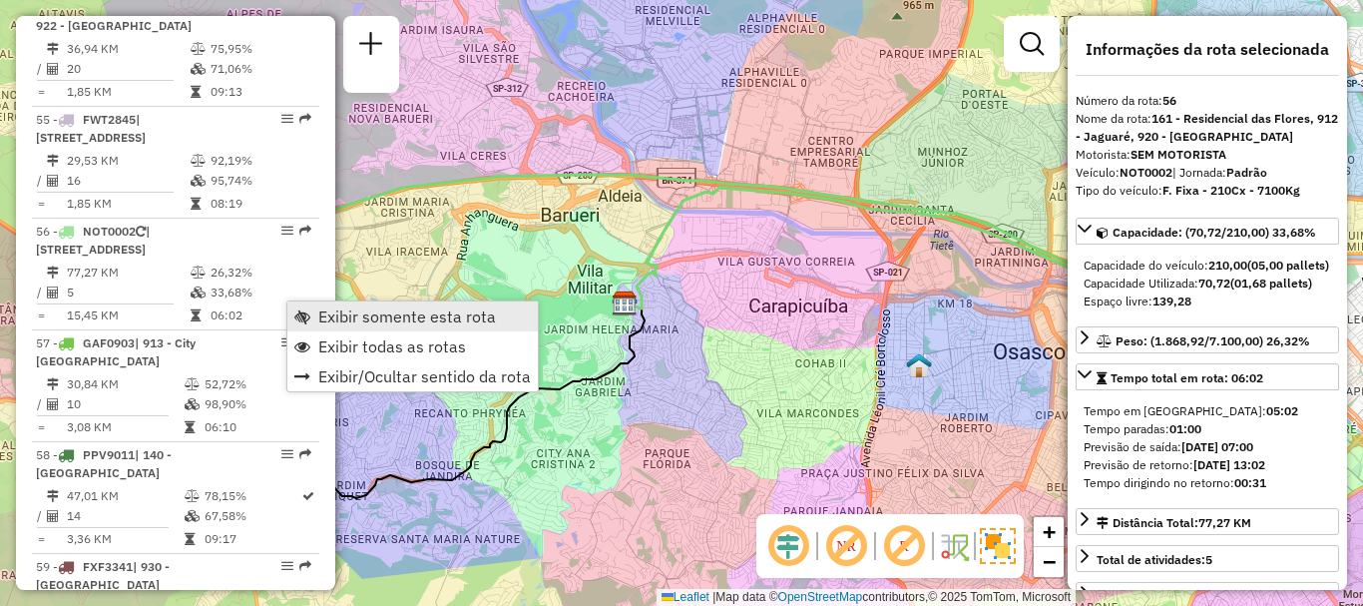
click at [313, 312] on link "Exibir somente esta rota" at bounding box center [412, 316] width 250 height 30
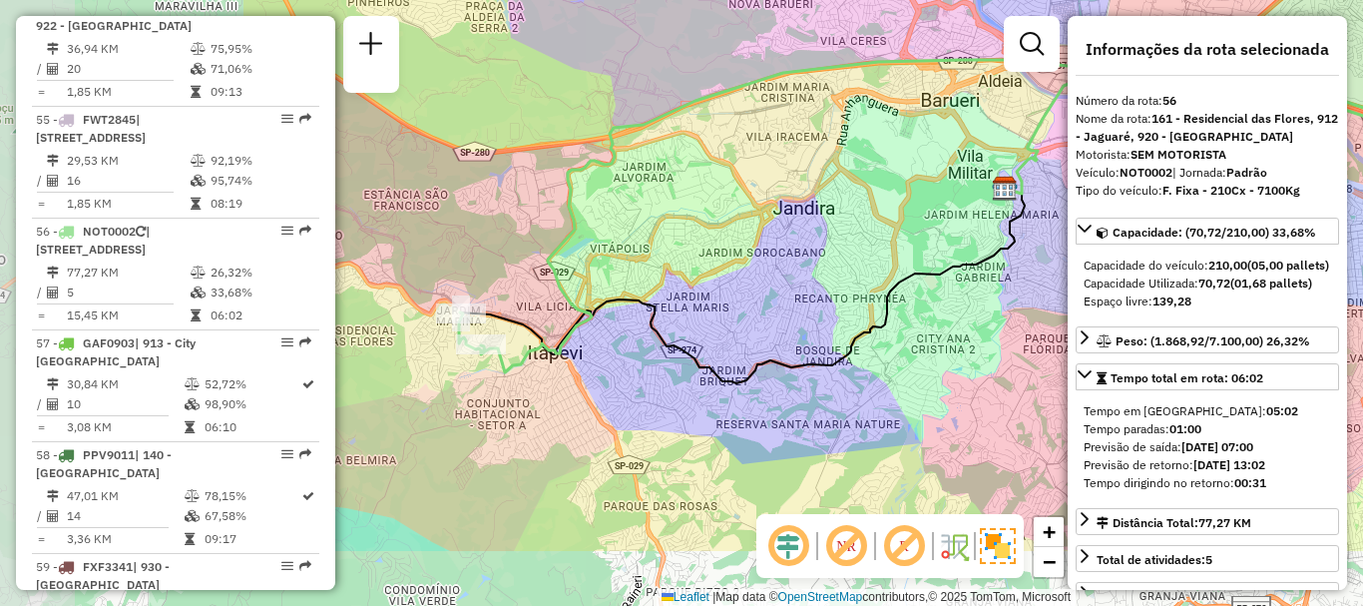
drag, startPoint x: 538, startPoint y: 277, endPoint x: 871, endPoint y: 186, distance: 345.7
click at [871, 186] on div "Janela de atendimento Grade de atendimento Capacidade Transportadoras Veículos …" at bounding box center [681, 303] width 1363 height 606
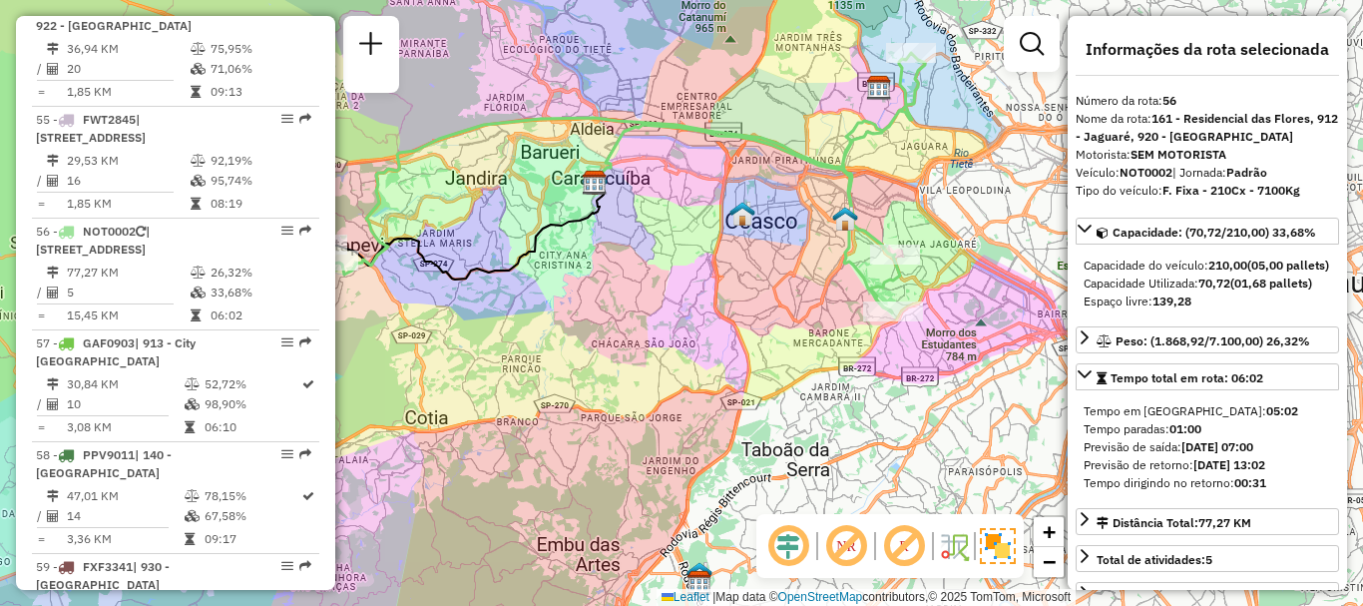
drag, startPoint x: 797, startPoint y: 283, endPoint x: 490, endPoint y: 280, distance: 307.3
click at [490, 279] on icon at bounding box center [463, 231] width 282 height 97
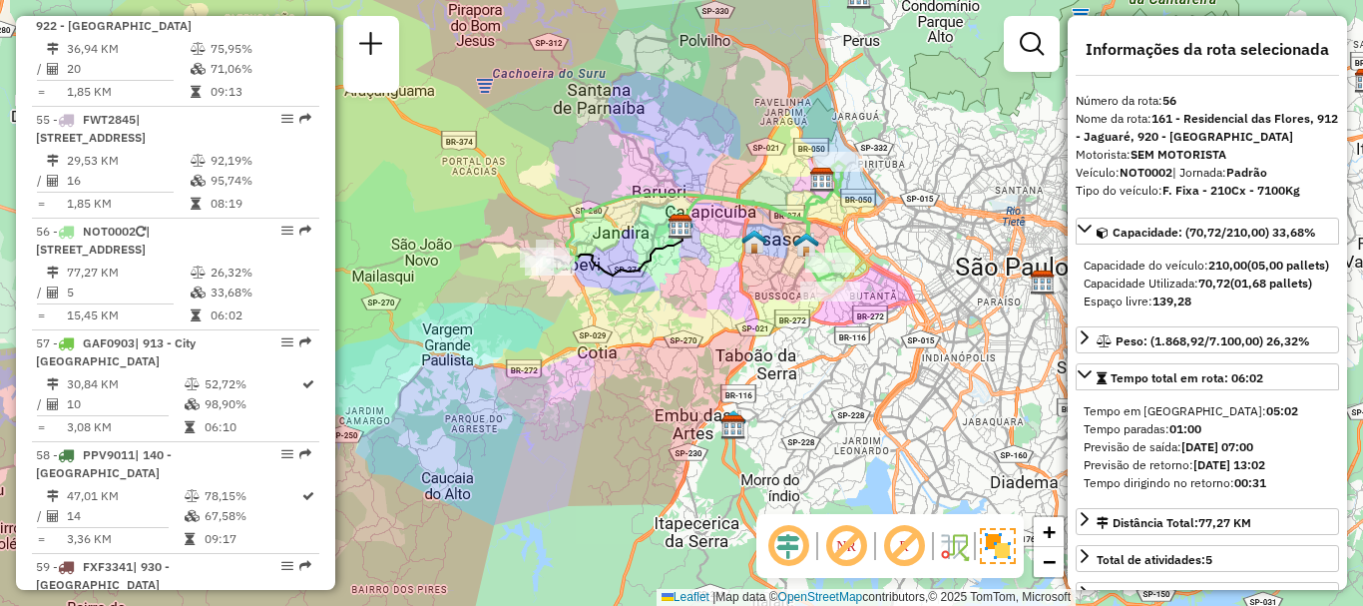
drag, startPoint x: 774, startPoint y: 232, endPoint x: 756, endPoint y: 257, distance: 30.7
click at [756, 254] on img at bounding box center [754, 241] width 26 height 26
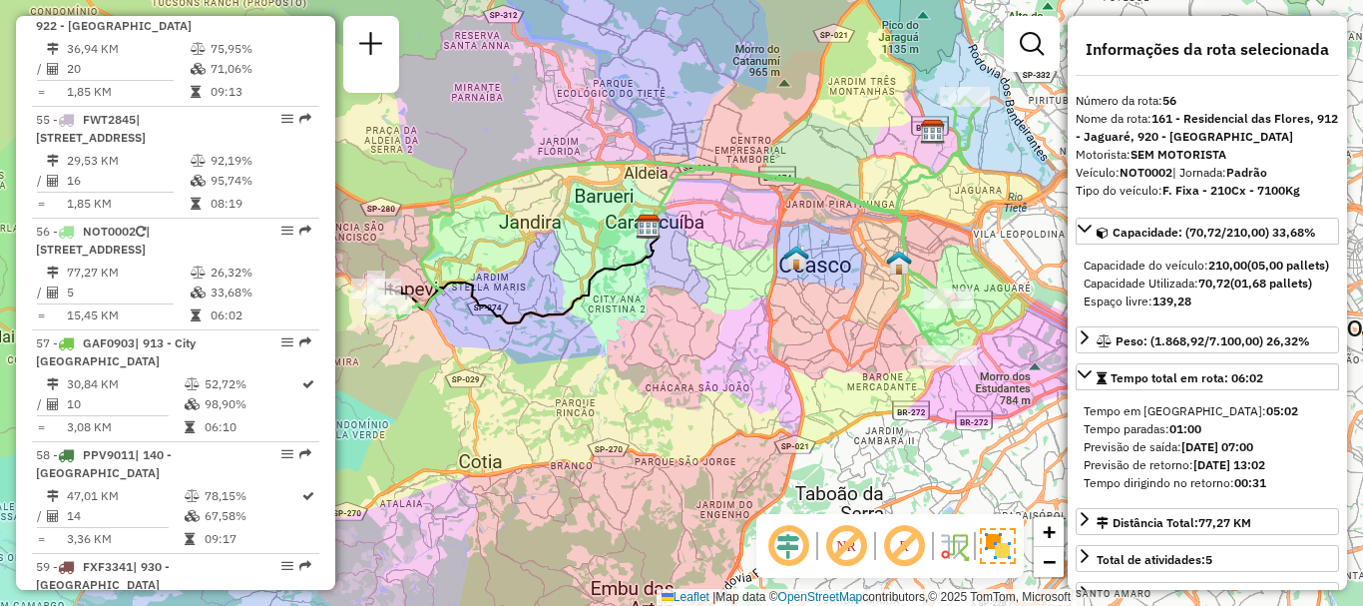
drag, startPoint x: 736, startPoint y: 209, endPoint x: 758, endPoint y: 213, distance: 22.3
click at [758, 213] on div "Janela de atendimento Grade de atendimento Capacidade Transportadoras Veículos …" at bounding box center [681, 303] width 1363 height 606
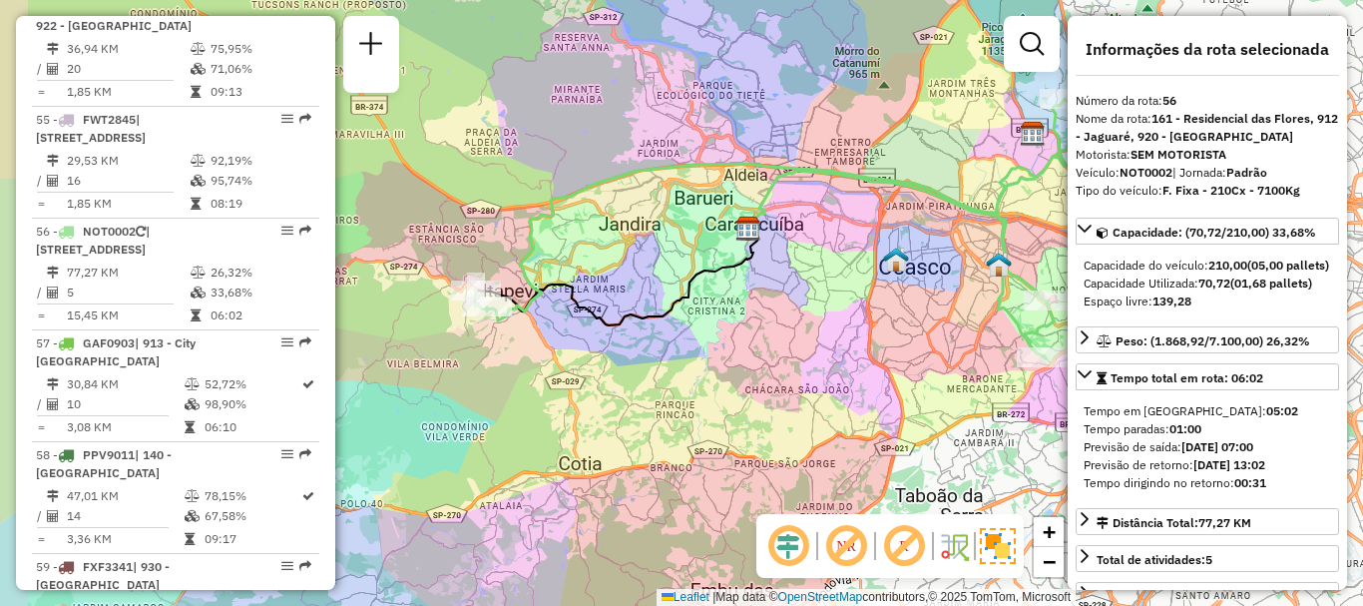
drag, startPoint x: 383, startPoint y: 332, endPoint x: 484, endPoint y: 334, distance: 100.8
click at [484, 334] on div "Janela de atendimento Grade de atendimento Capacidade Transportadoras Veículos …" at bounding box center [681, 303] width 1363 height 606
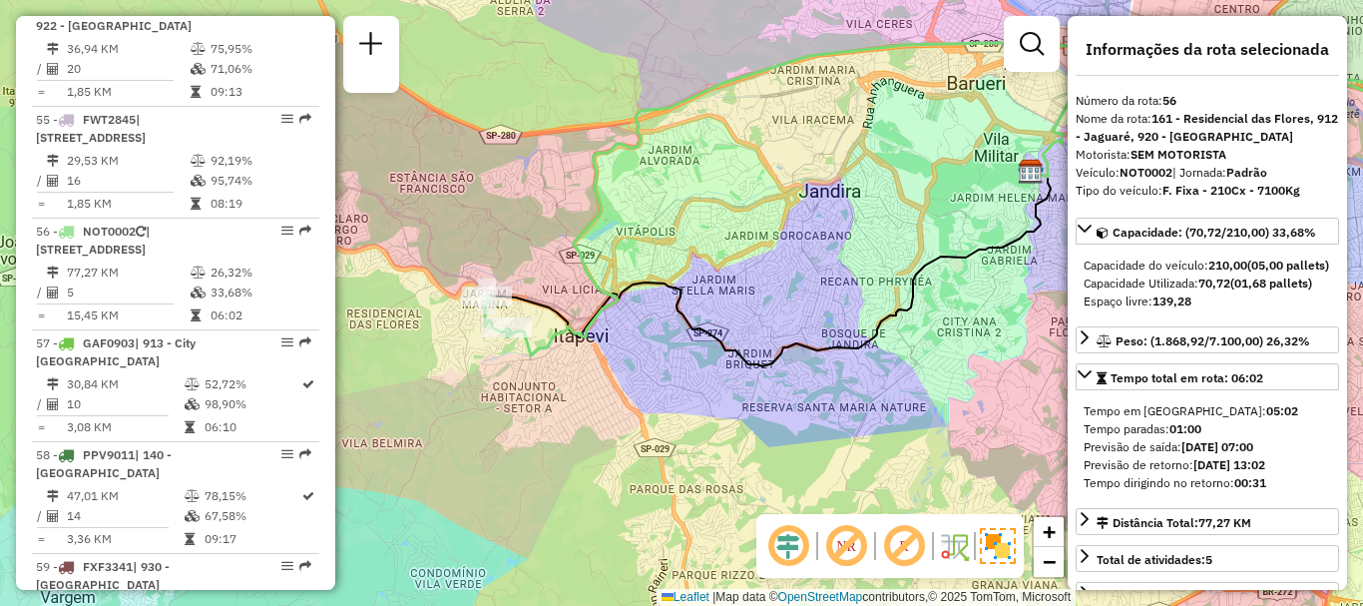
drag, startPoint x: 675, startPoint y: 282, endPoint x: 595, endPoint y: 266, distance: 81.4
click at [595, 266] on icon at bounding box center [768, 269] width 565 height 195
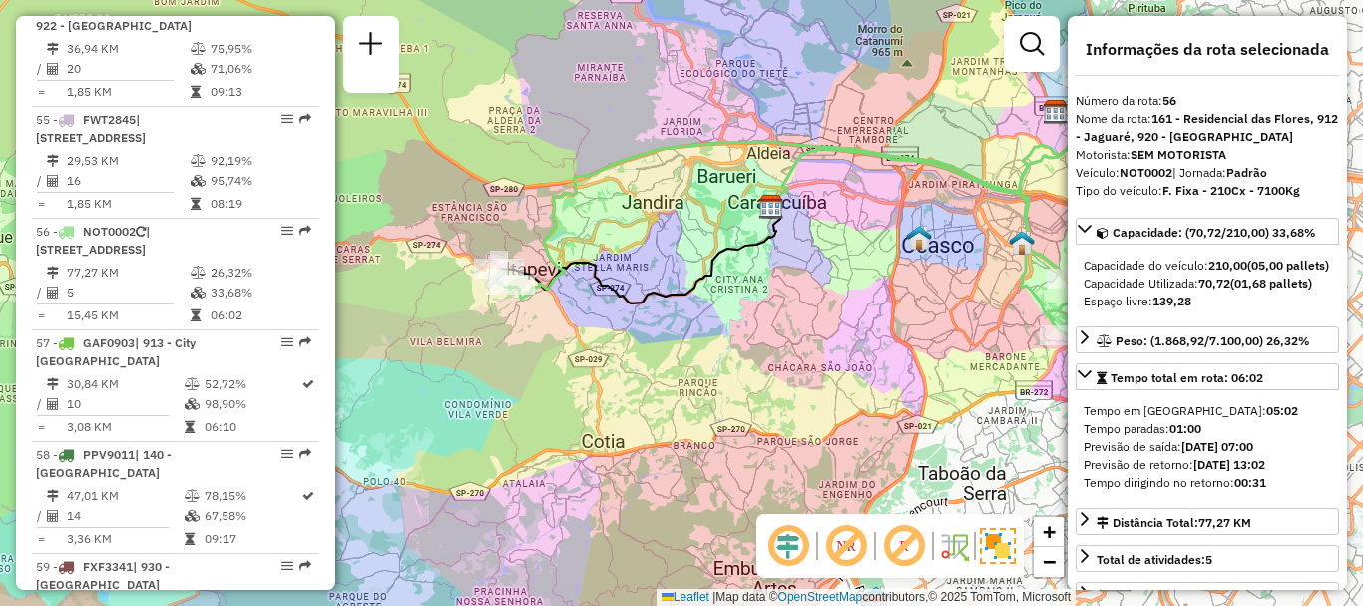
drag, startPoint x: 725, startPoint y: 235, endPoint x: 700, endPoint y: 232, distance: 25.1
click at [700, 232] on div "Janela de atendimento Grade de atendimento Capacidade Transportadoras Veículos …" at bounding box center [681, 303] width 1363 height 606
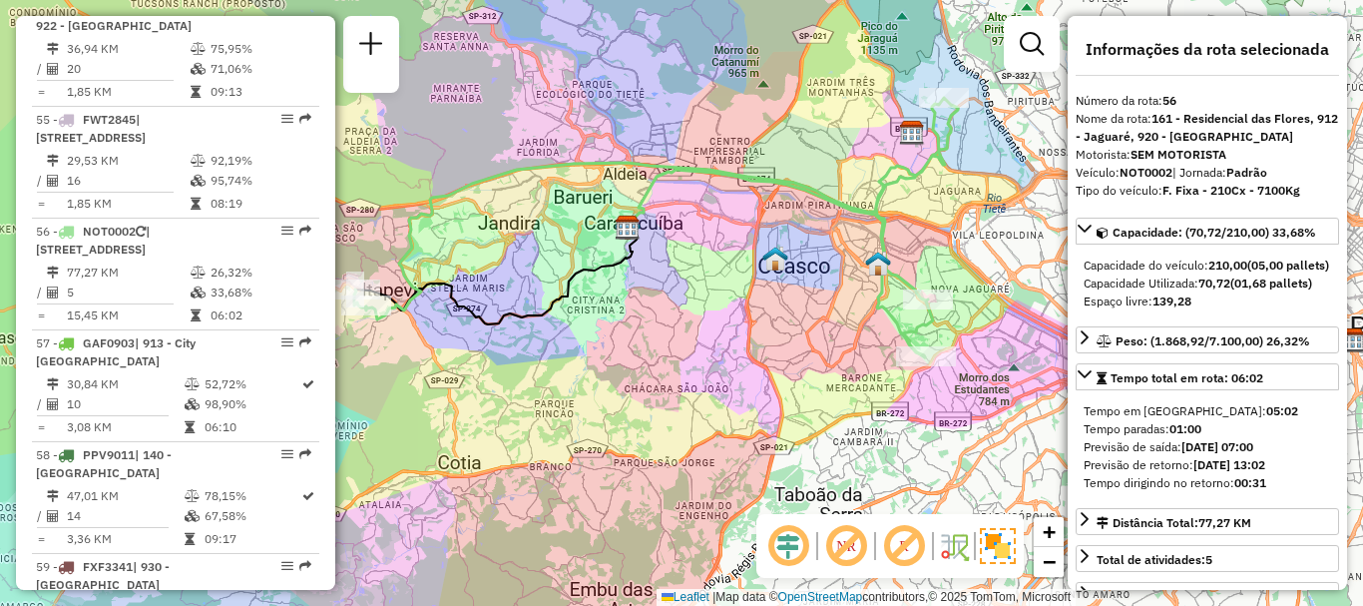
drag, startPoint x: 706, startPoint y: 233, endPoint x: 561, endPoint y: 254, distance: 147.2
click at [561, 254] on div "Janela de atendimento Grade de atendimento Capacidade Transportadoras Veículos …" at bounding box center [681, 303] width 1363 height 606
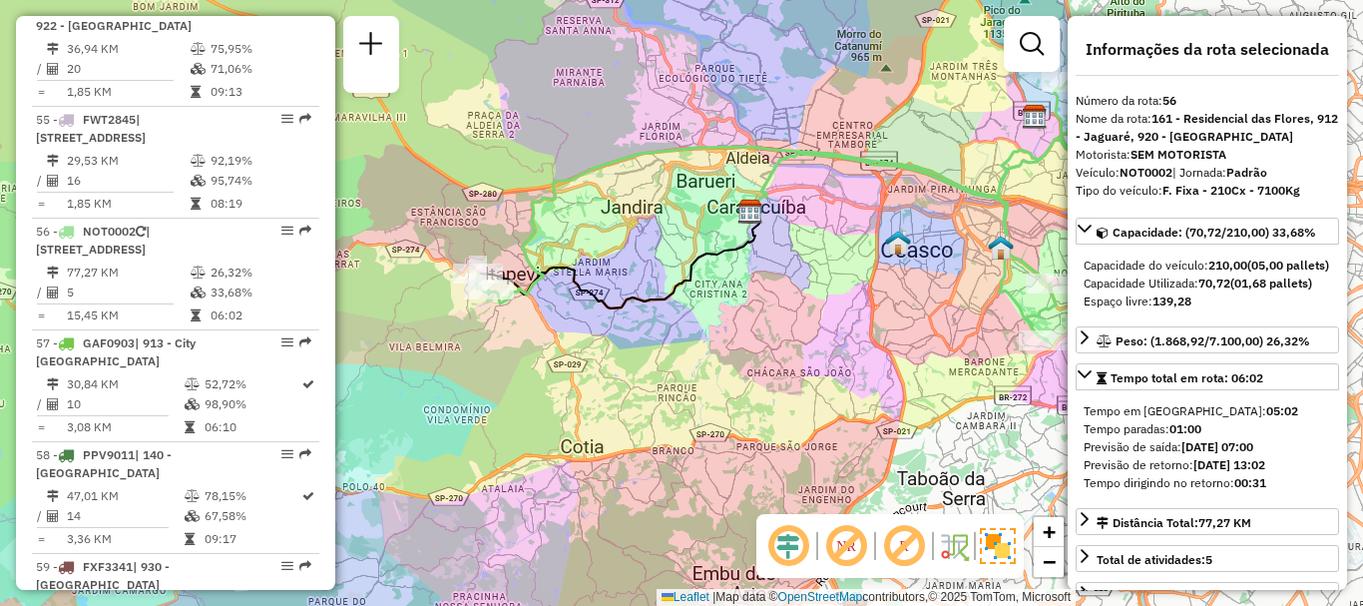
drag, startPoint x: 485, startPoint y: 251, endPoint x: 563, endPoint y: 243, distance: 78.2
click at [563, 243] on div "Janela de atendimento Grade de atendimento Capacidade Transportadoras Veículos …" at bounding box center [681, 303] width 1363 height 606
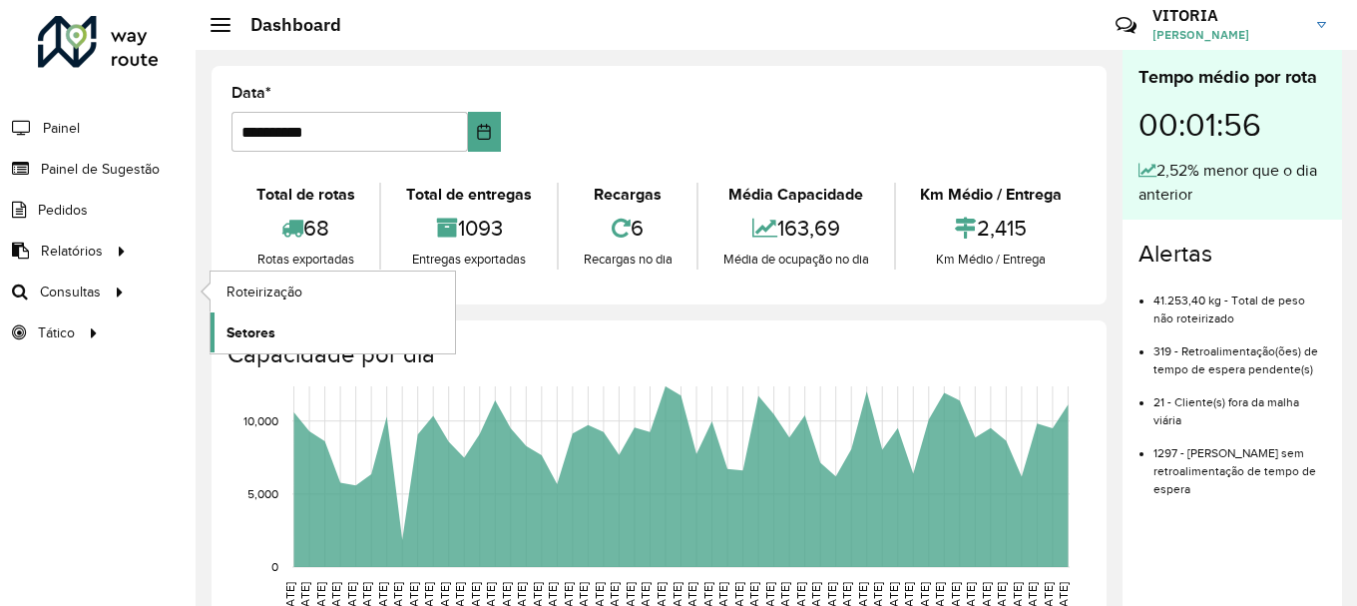
click at [263, 328] on span "Setores" at bounding box center [250, 332] width 49 height 21
